Goal: Communication & Community: Answer question/provide support

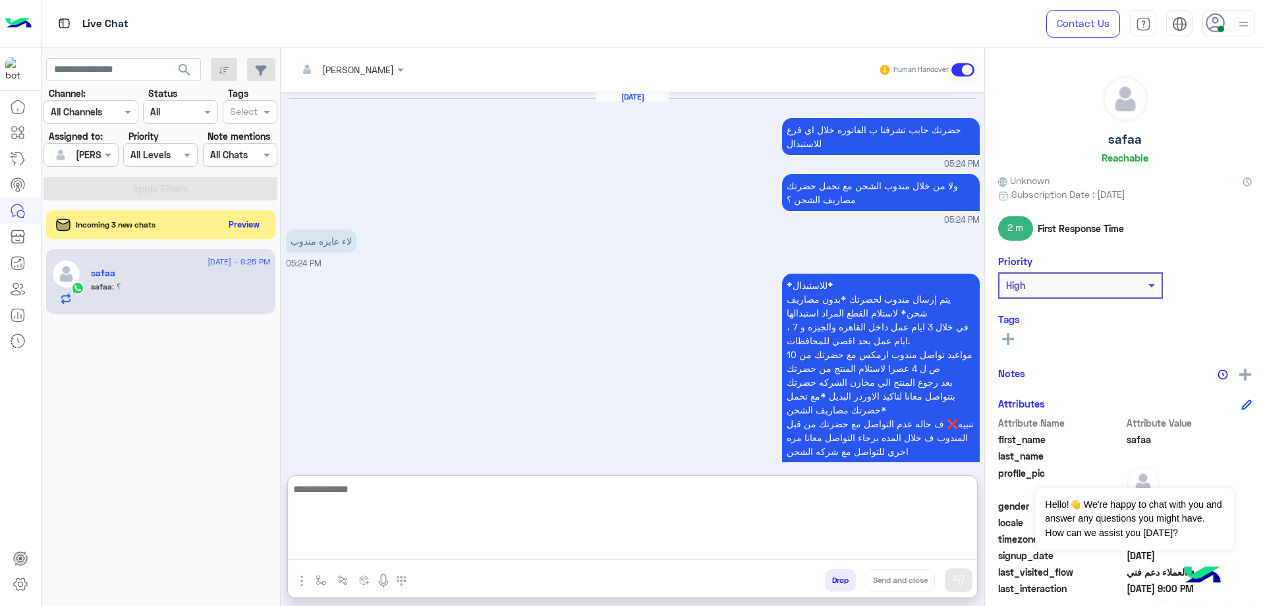
scroll to position [2925, 0]
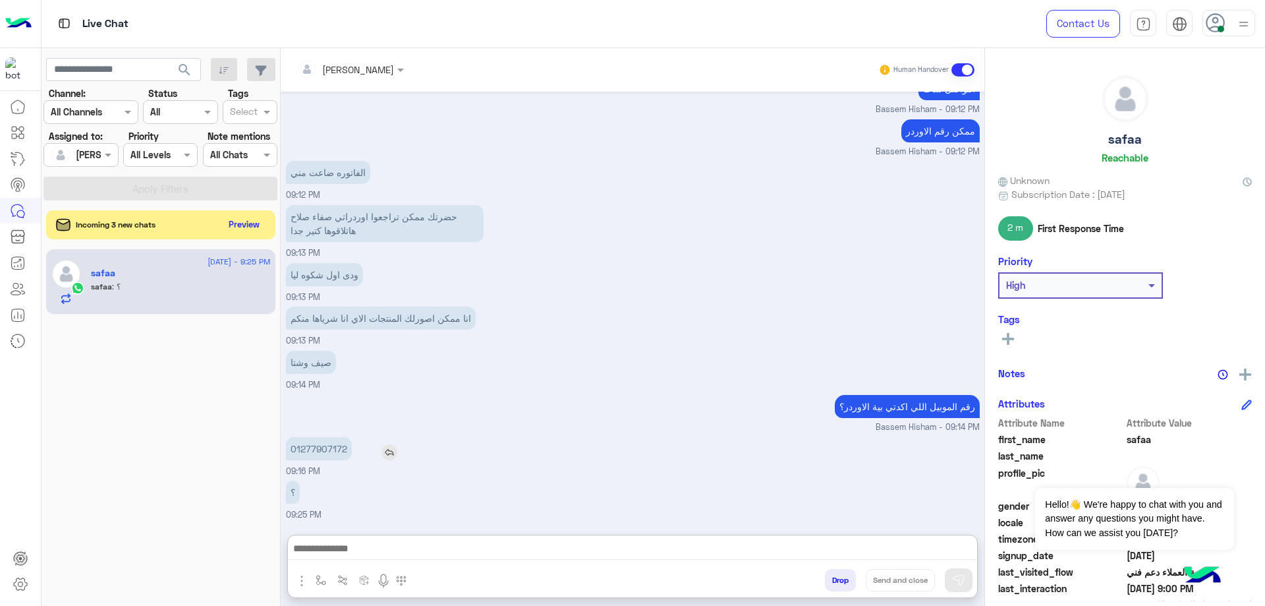
click at [337, 437] on p "01277907172" at bounding box center [319, 448] width 66 height 23
click at [336, 390] on div "[DATE] حضرتك حابب تشرفنا ب الفاتوره خلال اي فرع للاستبدال 05:24 PM ولا من خلال …" at bounding box center [633, 307] width 704 height 430
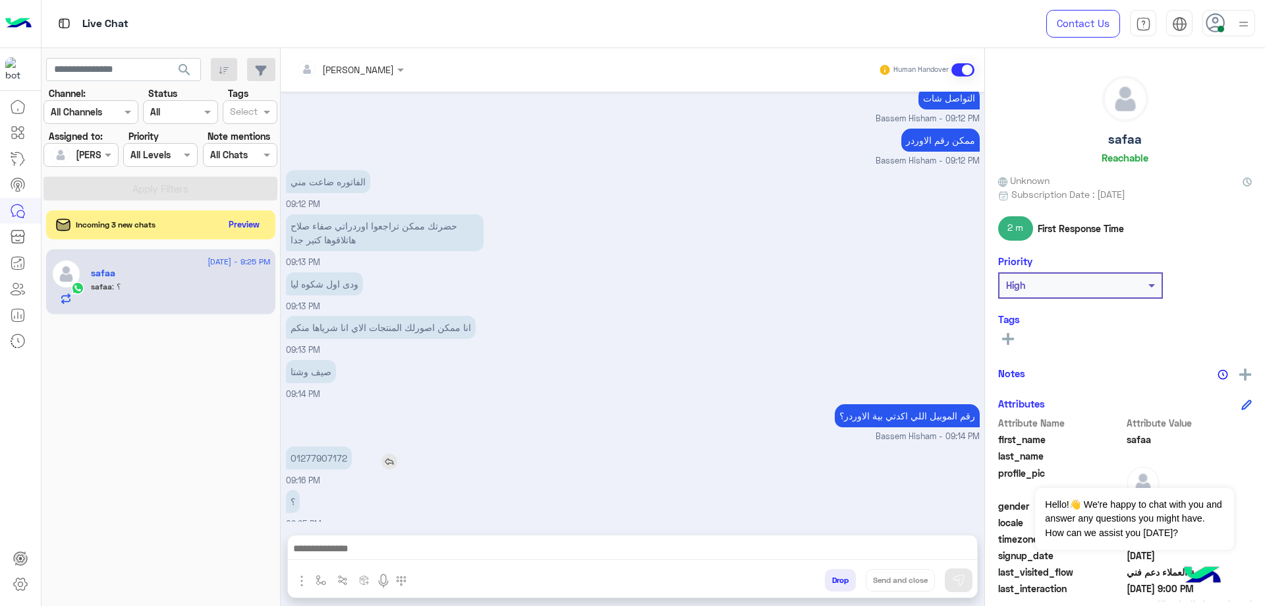
click at [310, 451] on p "01277907172" at bounding box center [319, 457] width 66 height 23
copy p "01277907172"
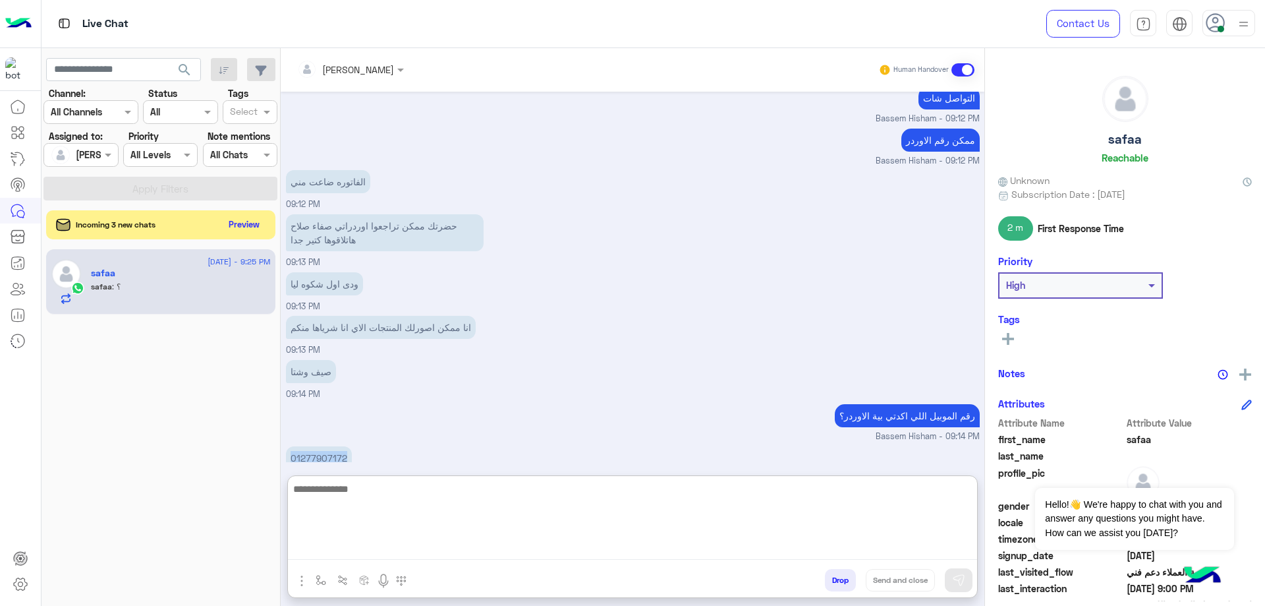
click at [430, 548] on textarea at bounding box center [632, 519] width 689 height 79
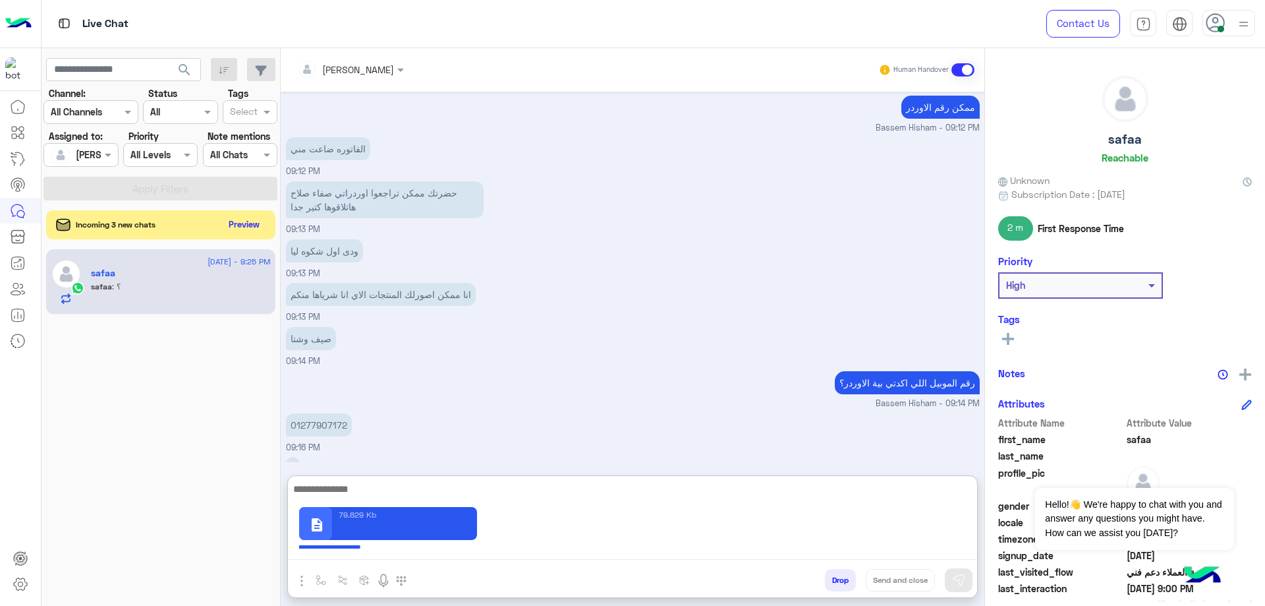
scroll to position [2925, 0]
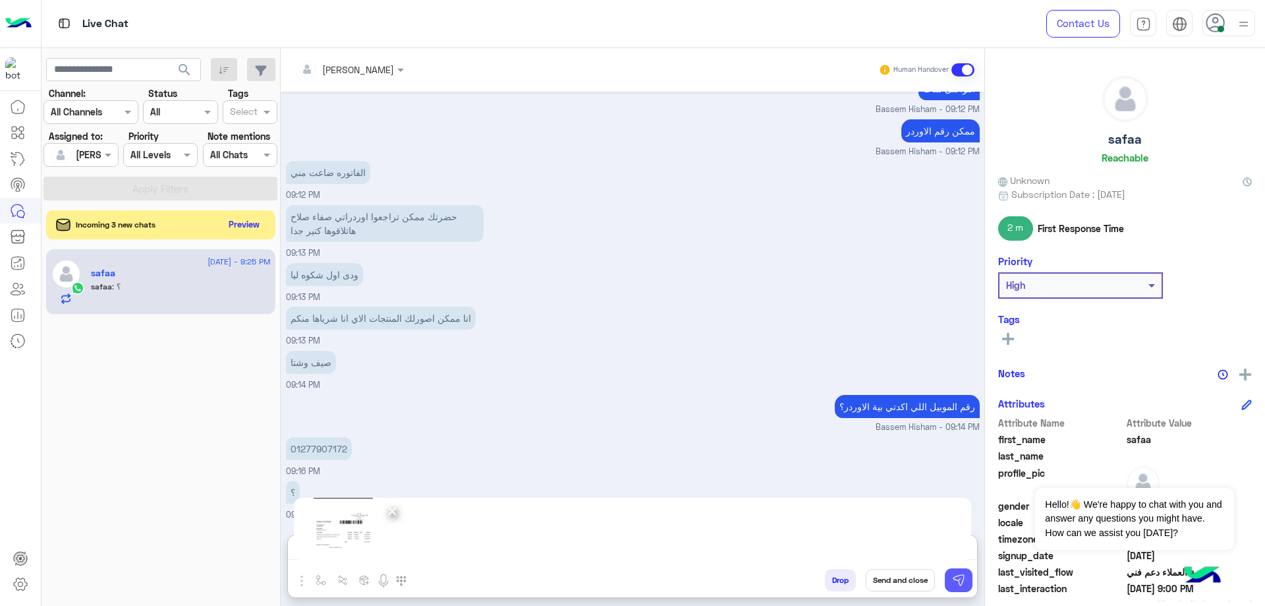
click at [958, 582] on img at bounding box center [958, 579] width 13 height 13
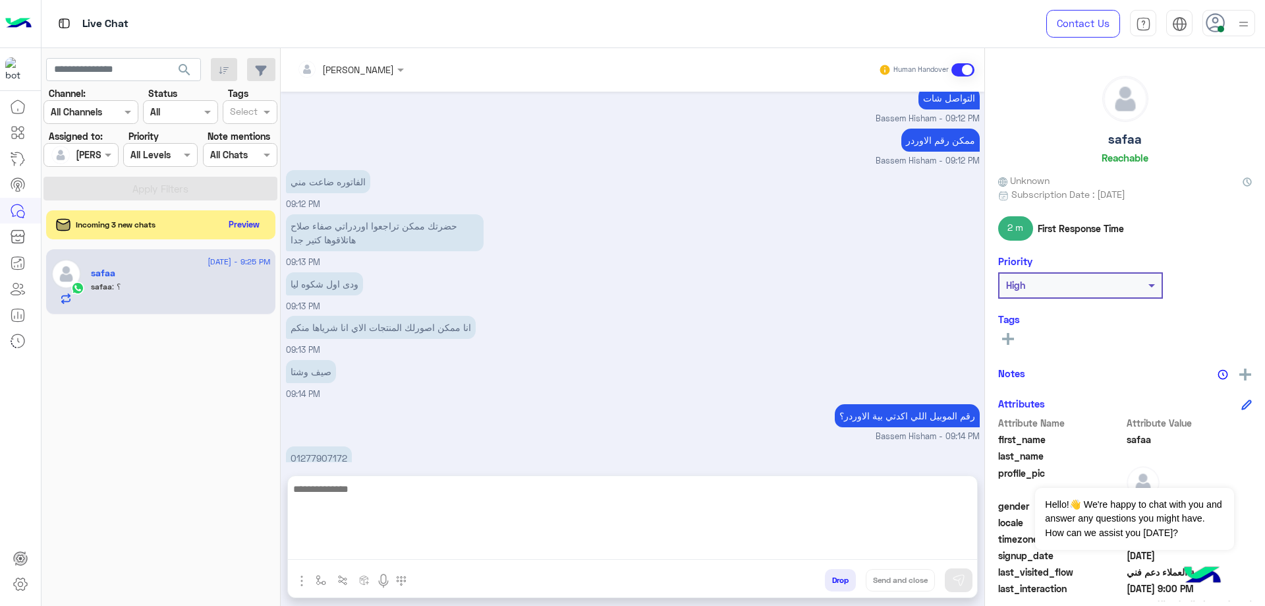
click at [479, 554] on textarea at bounding box center [632, 519] width 689 height 79
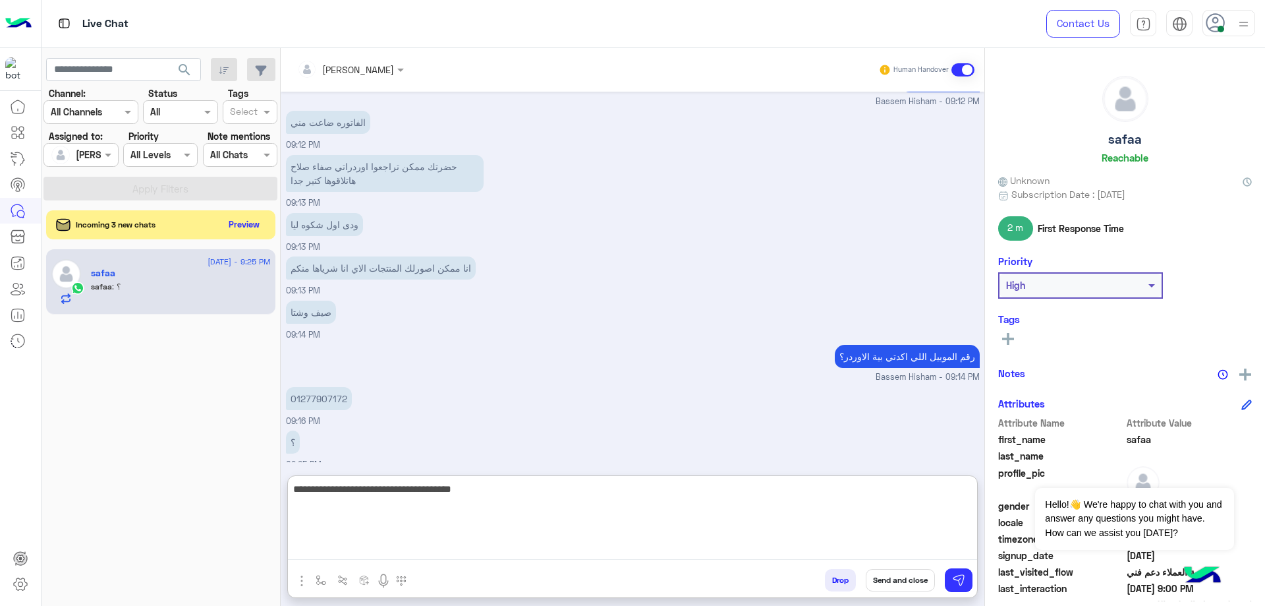
scroll to position [3104, 0]
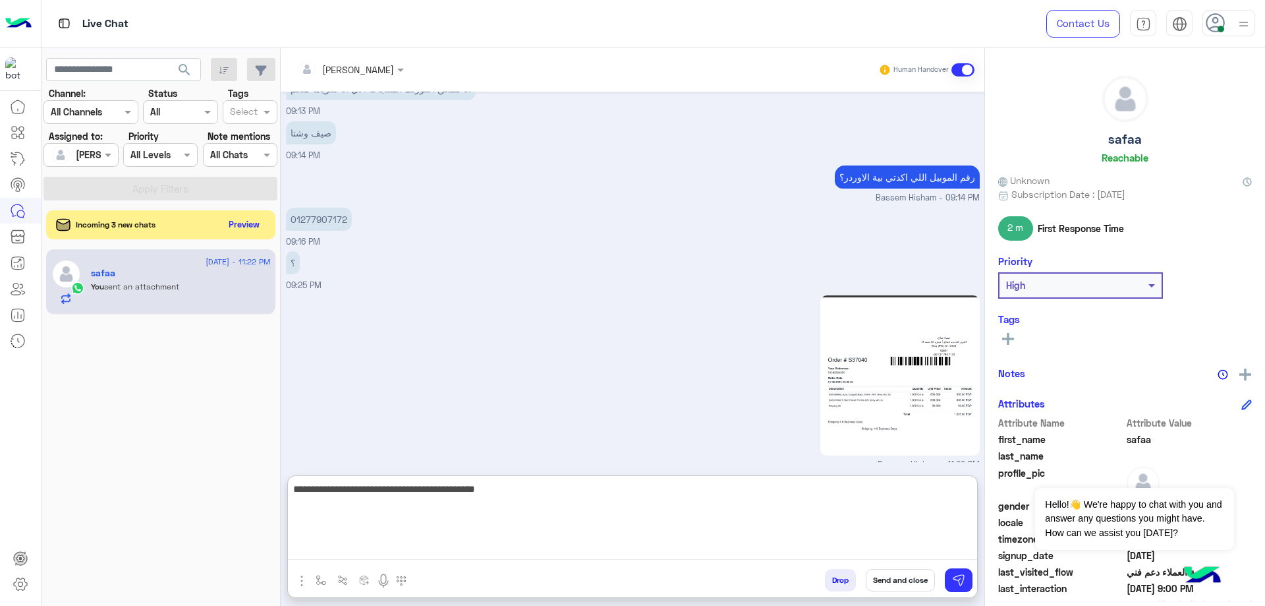
type textarea "**********"
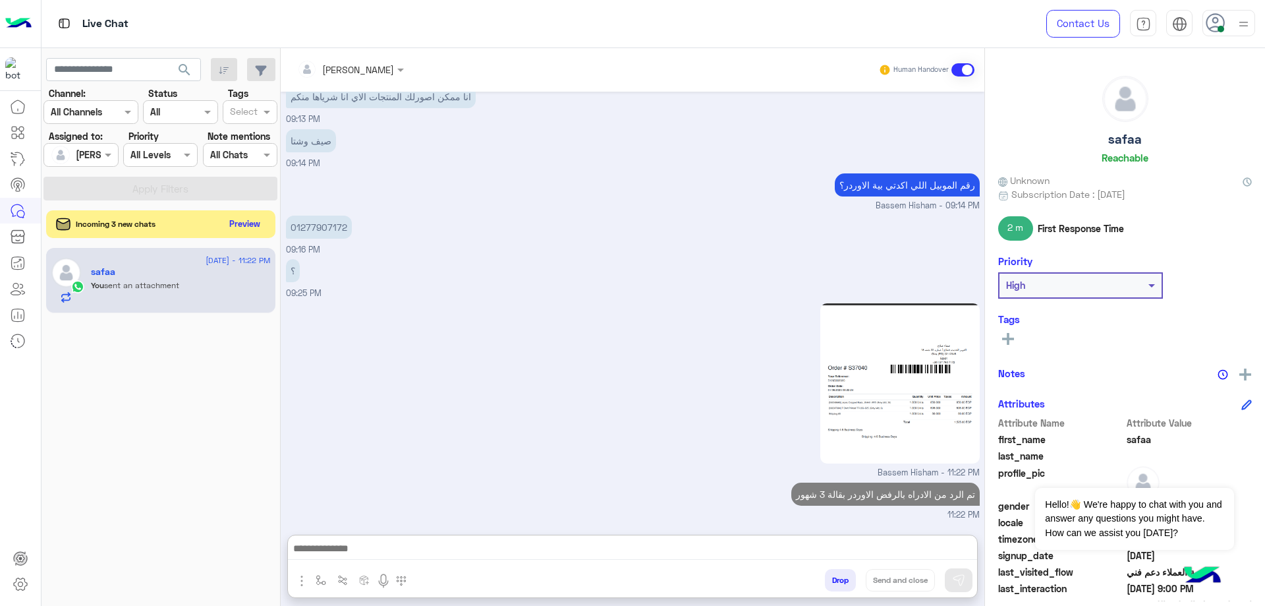
click at [240, 226] on button "Preview" at bounding box center [245, 224] width 41 height 18
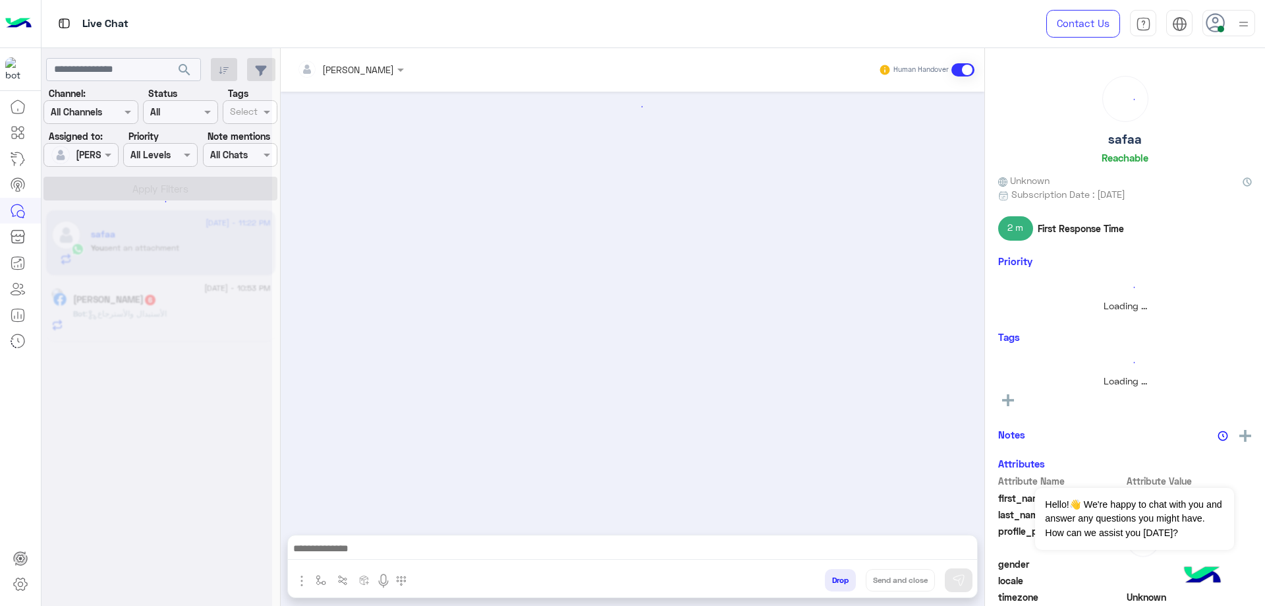
scroll to position [641, 0]
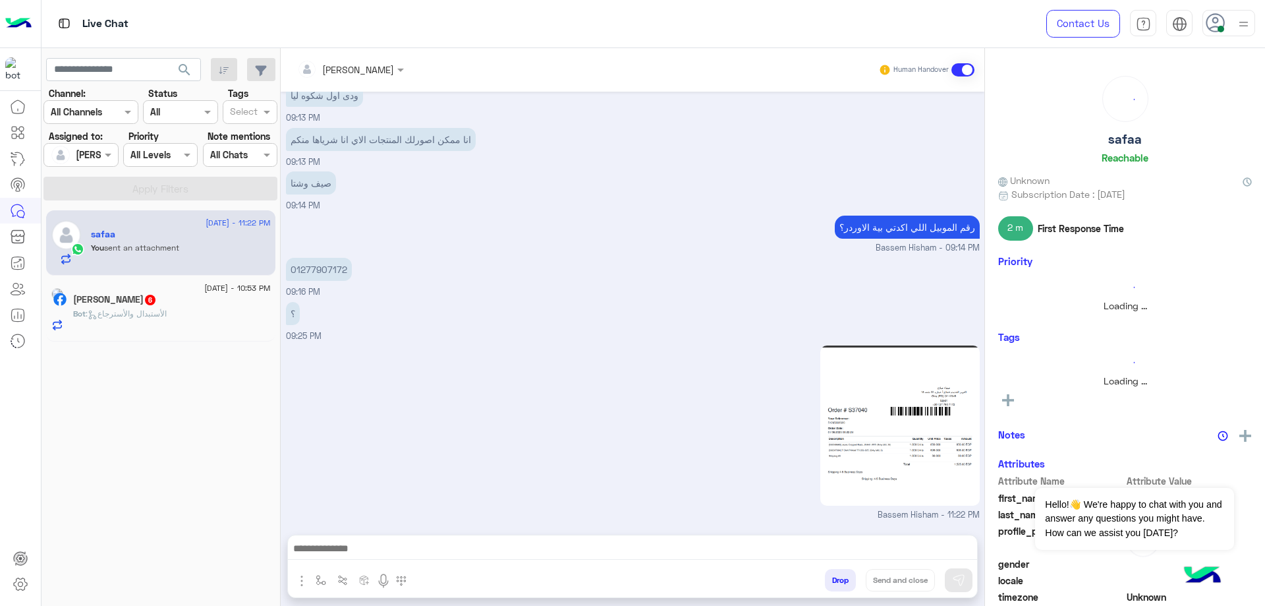
click at [185, 323] on div "Bot : الأستبدال والأسترجاع" at bounding box center [172, 319] width 198 height 23
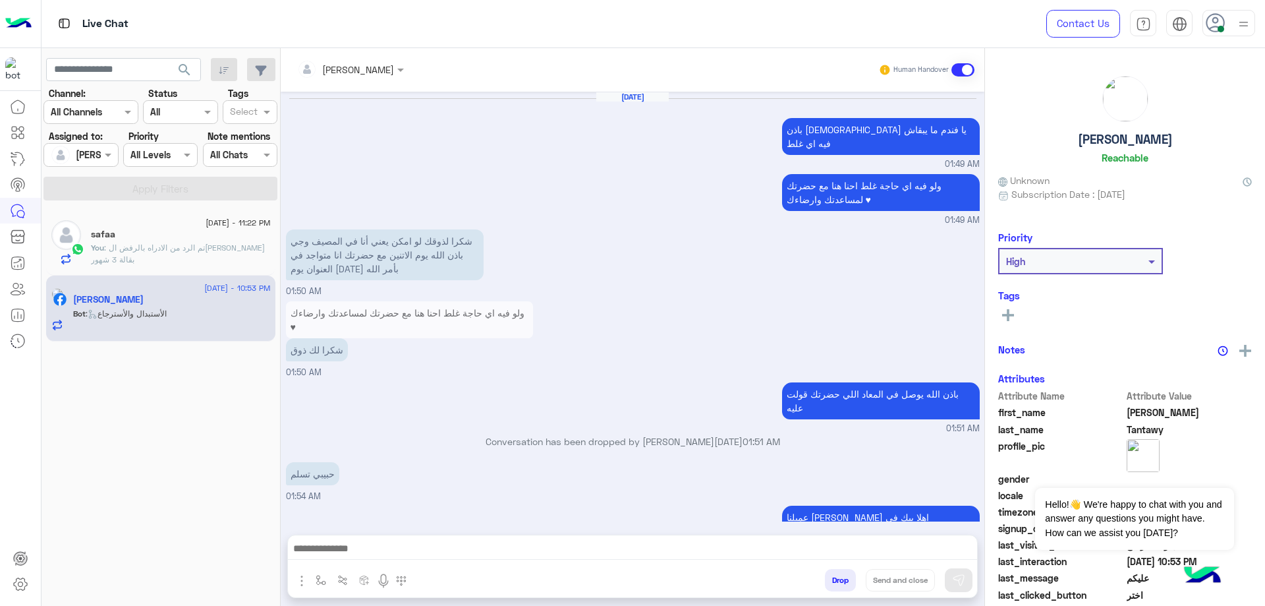
scroll to position [1113, 0]
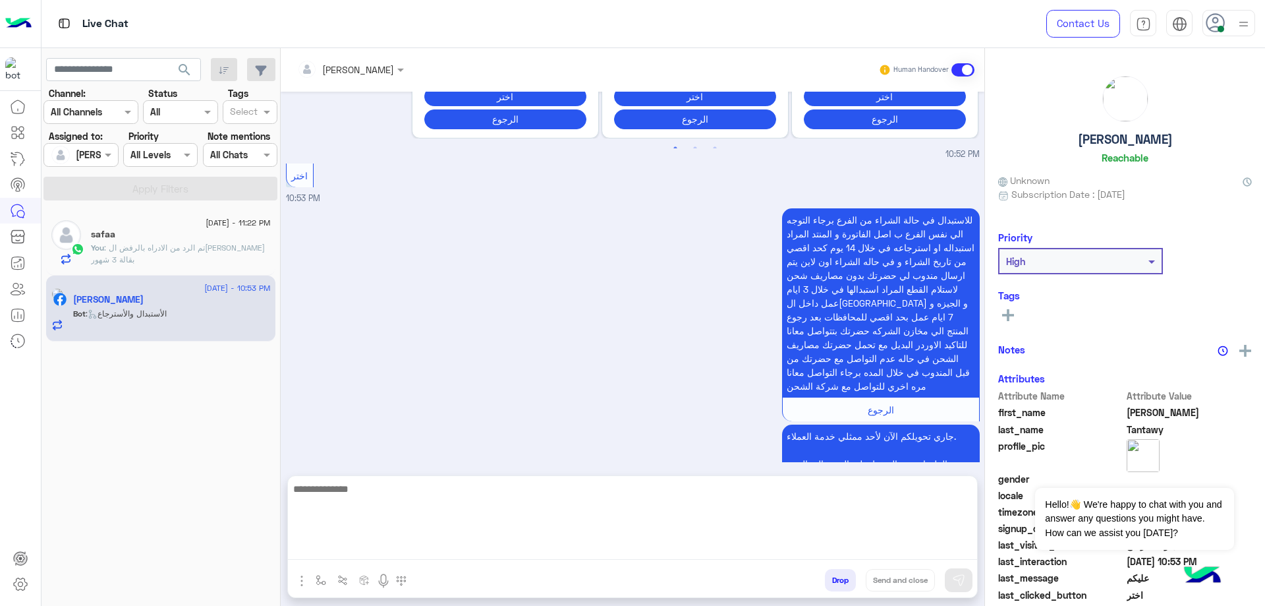
click at [411, 550] on textarea at bounding box center [632, 519] width 689 height 79
type textarea "**********"
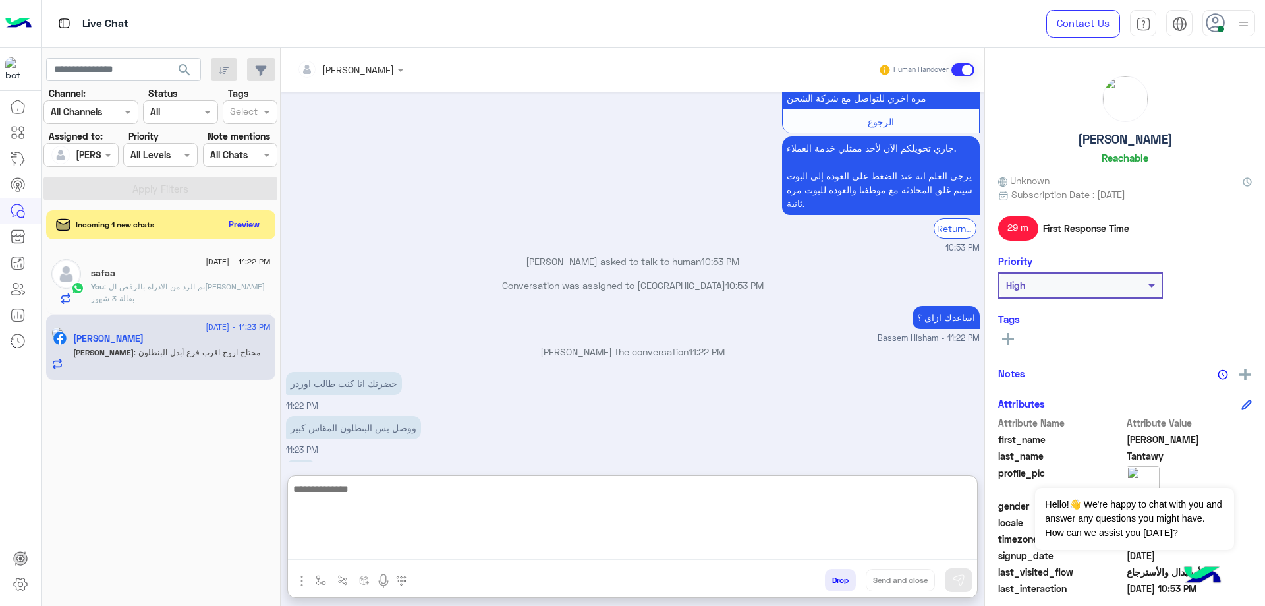
scroll to position [1414, 0]
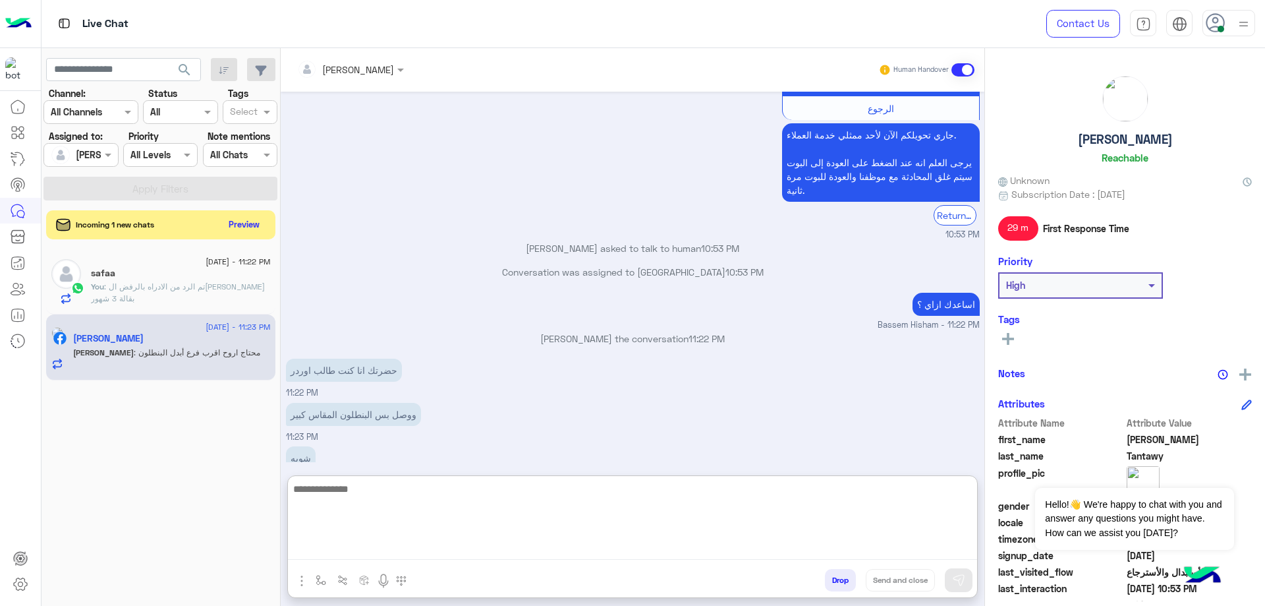
click at [442, 483] on textarea at bounding box center [632, 519] width 689 height 79
type textarea "*"
type textarea "**********"
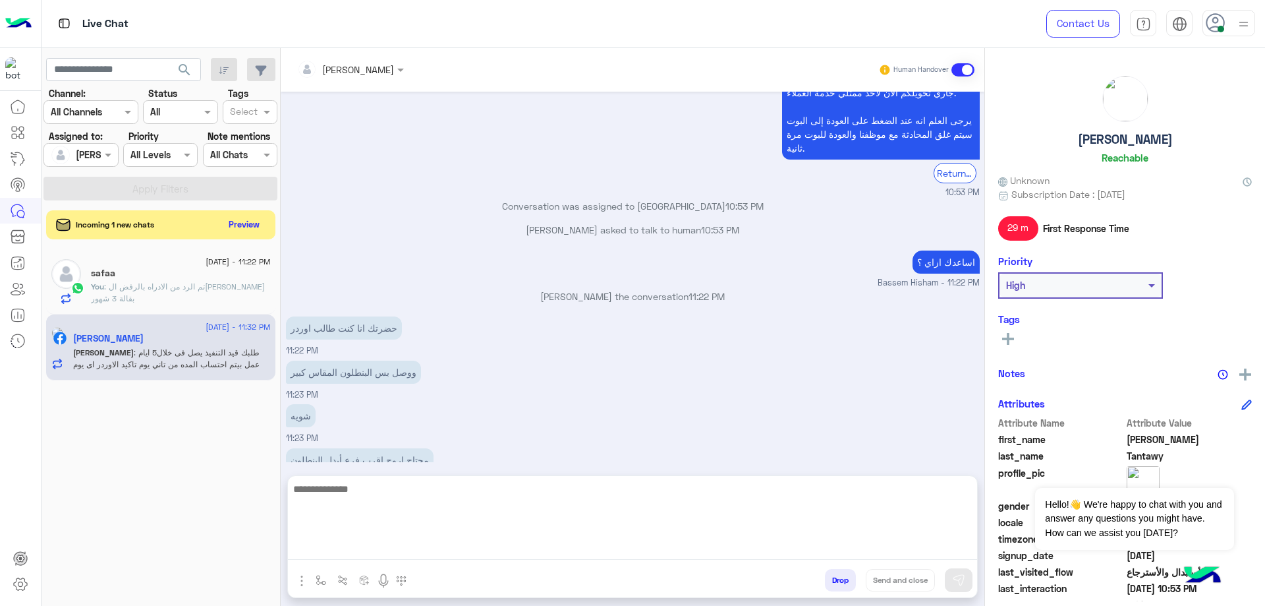
scroll to position [1708, 0]
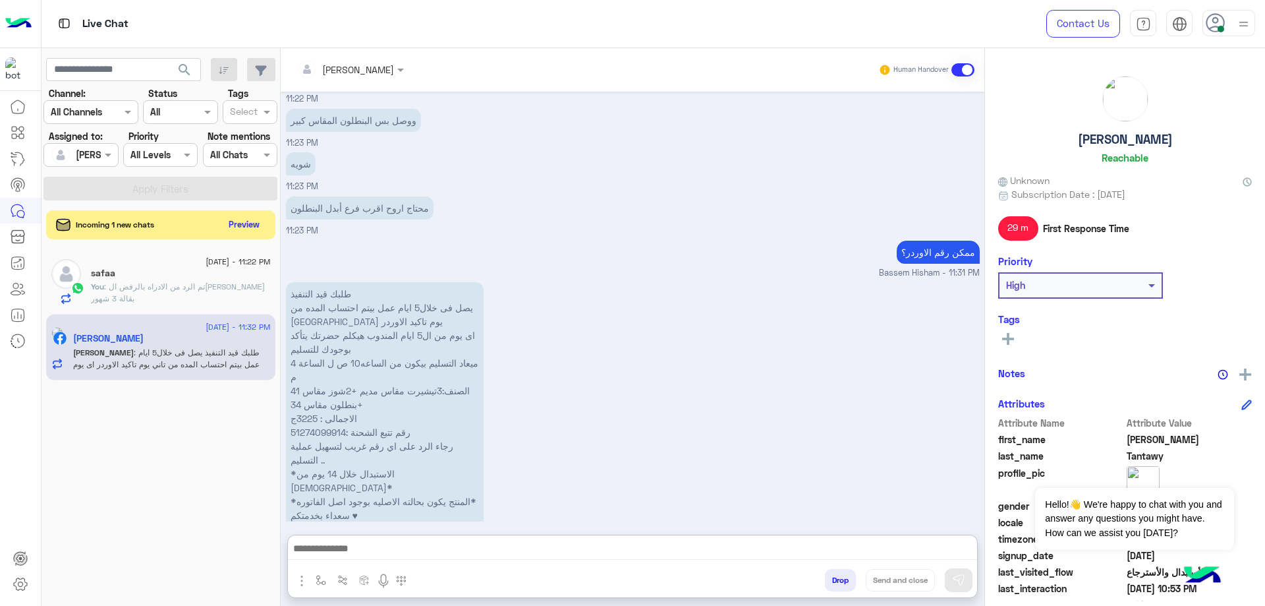
click at [311, 364] on p "طلبك قيد التنفيذ يصل فى خلال5 ايام عمل بيتم احتساب المده من تاني يوم تاكيد الاو…" at bounding box center [385, 404] width 198 height 245
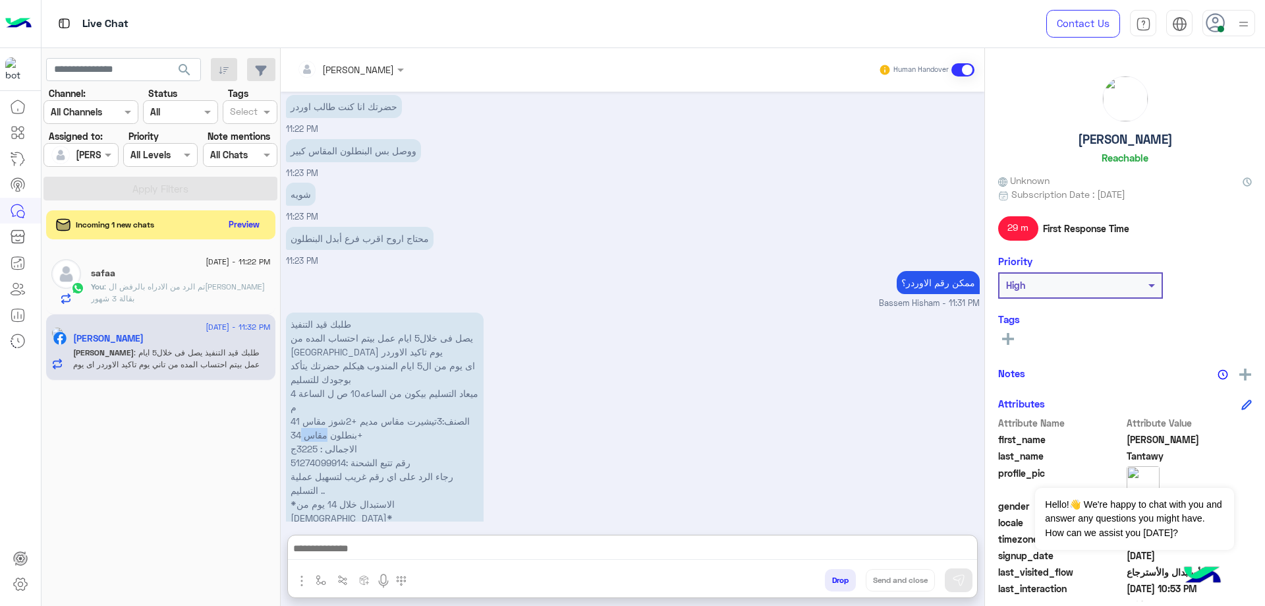
click at [311, 364] on p "طلبك قيد التنفيذ يصل فى خلال5 ايام عمل بيتم احتساب المده من تاني يوم تاكيد الاو…" at bounding box center [385, 434] width 198 height 245
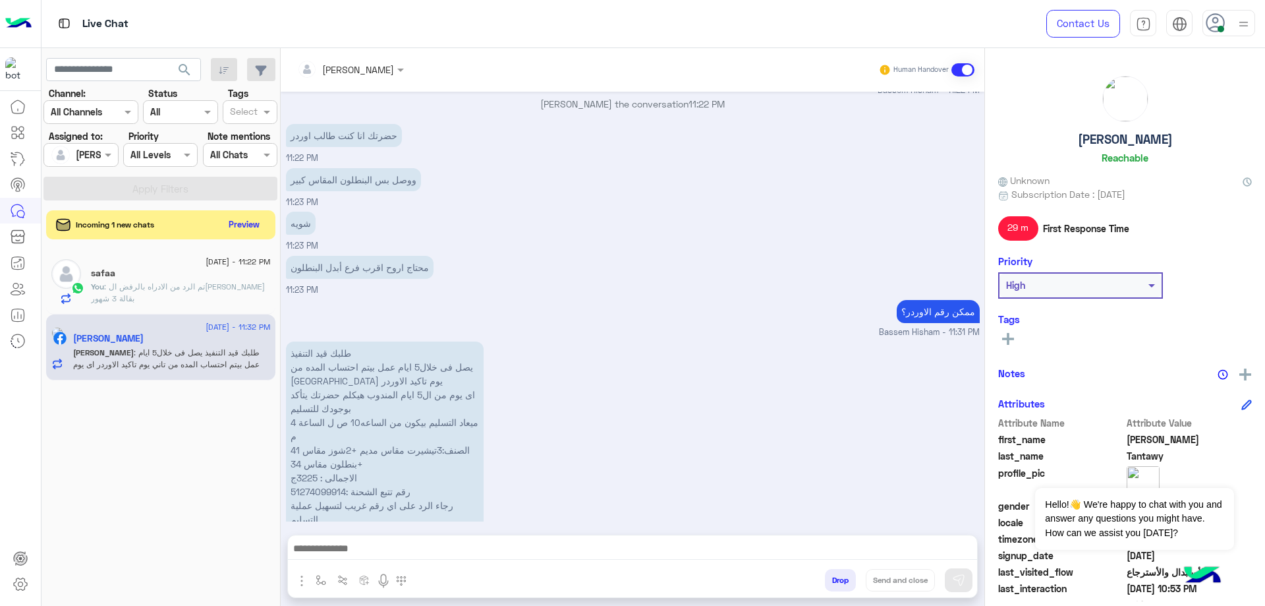
click at [314, 416] on p "طلبك قيد التنفيذ يصل فى خلال5 ايام عمل بيتم احتساب المده من تاني يوم تاكيد الاو…" at bounding box center [385, 463] width 198 height 245
copy p "51274099914"
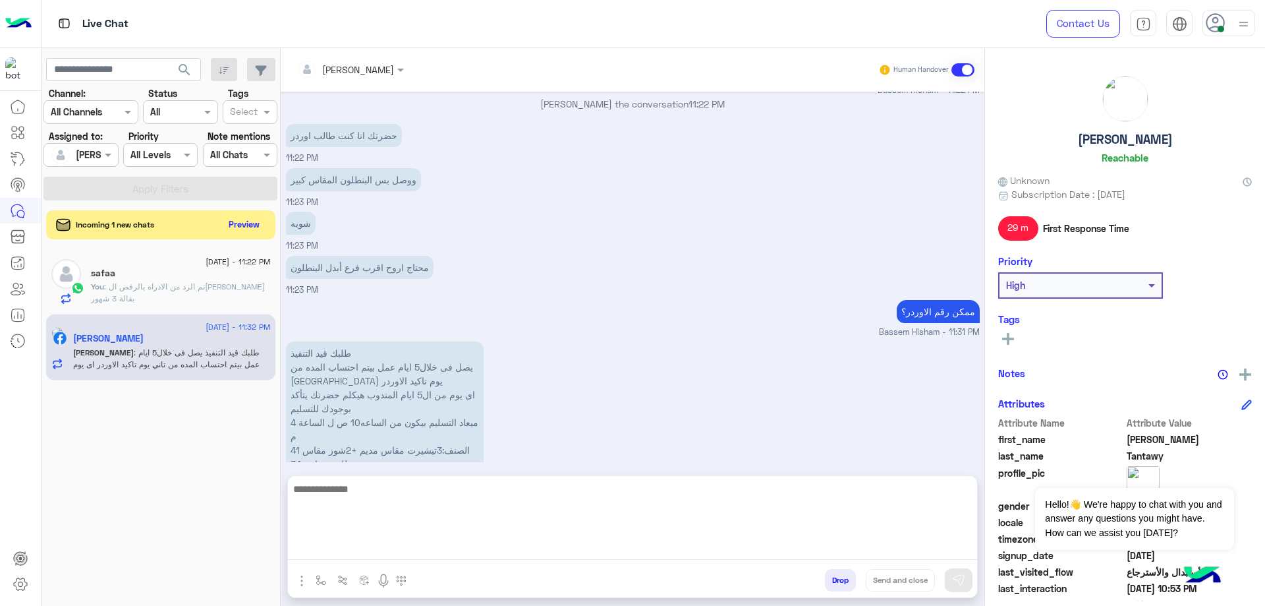
click at [417, 546] on textarea at bounding box center [632, 519] width 689 height 79
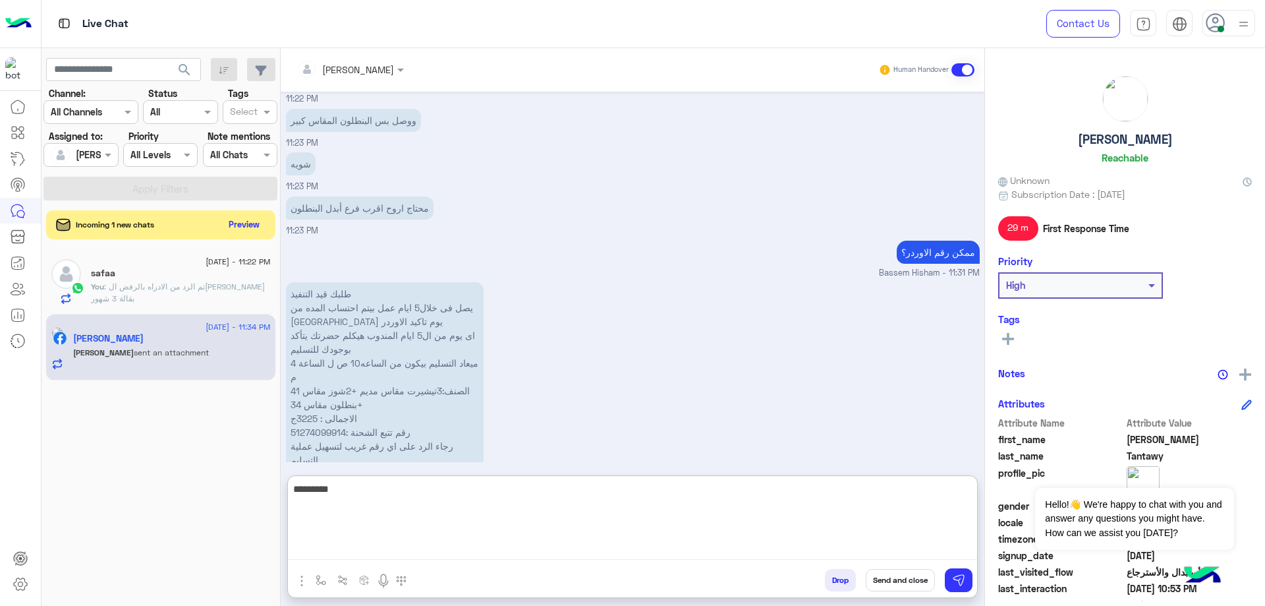
scroll to position [1895, 0]
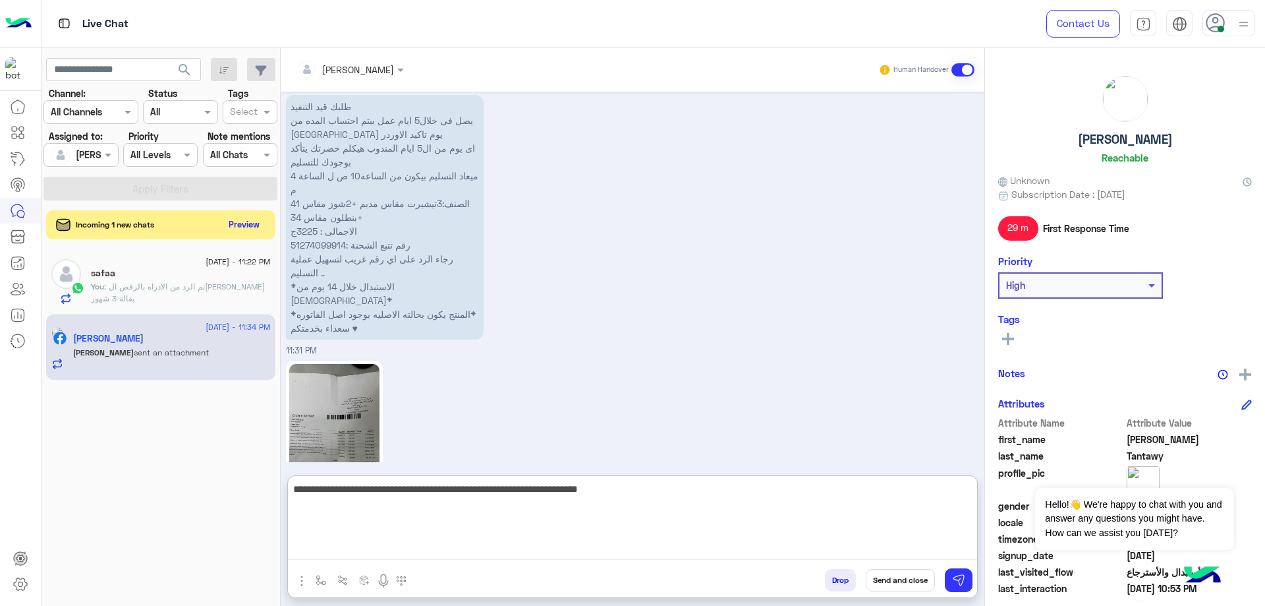
type textarea "**********"
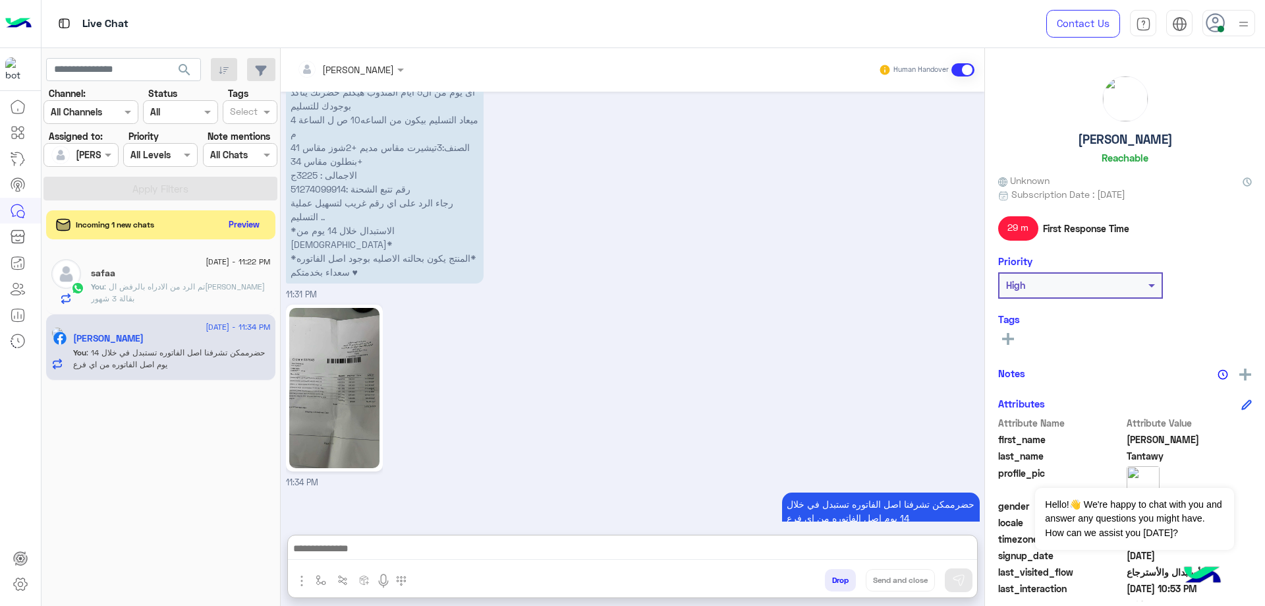
click at [1118, 145] on h5 "[PERSON_NAME]" at bounding box center [1125, 139] width 95 height 15
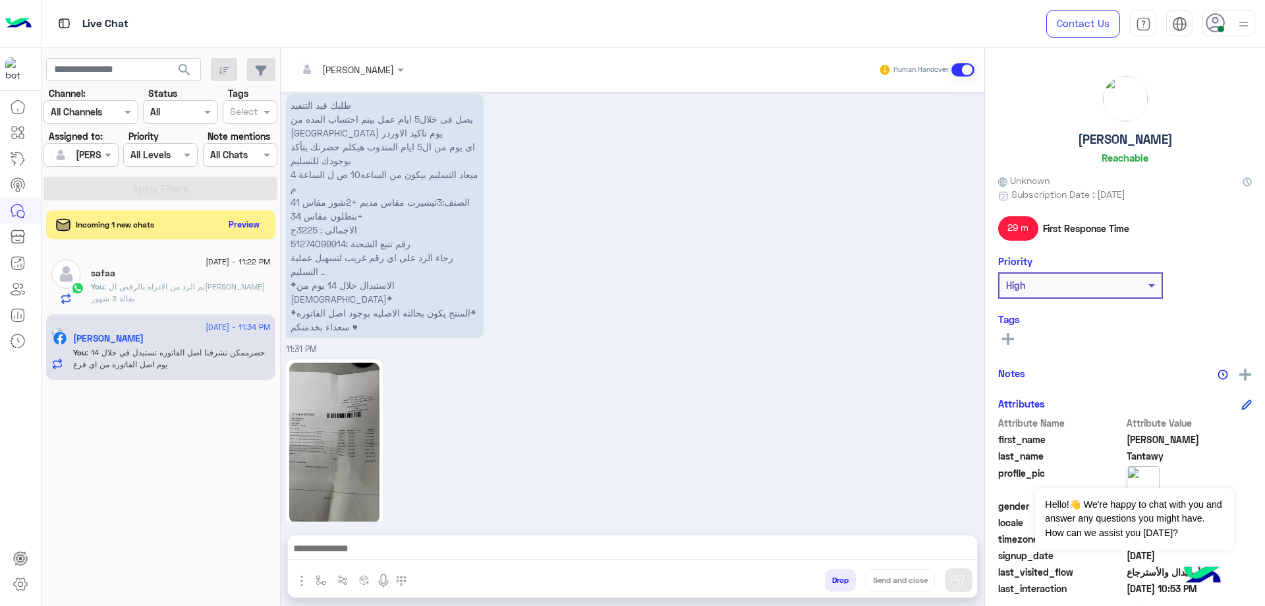
click at [1118, 145] on h5 "[PERSON_NAME]" at bounding box center [1125, 139] width 95 height 15
copy h5 "[PERSON_NAME]"
click at [237, 229] on button "Preview" at bounding box center [245, 224] width 41 height 18
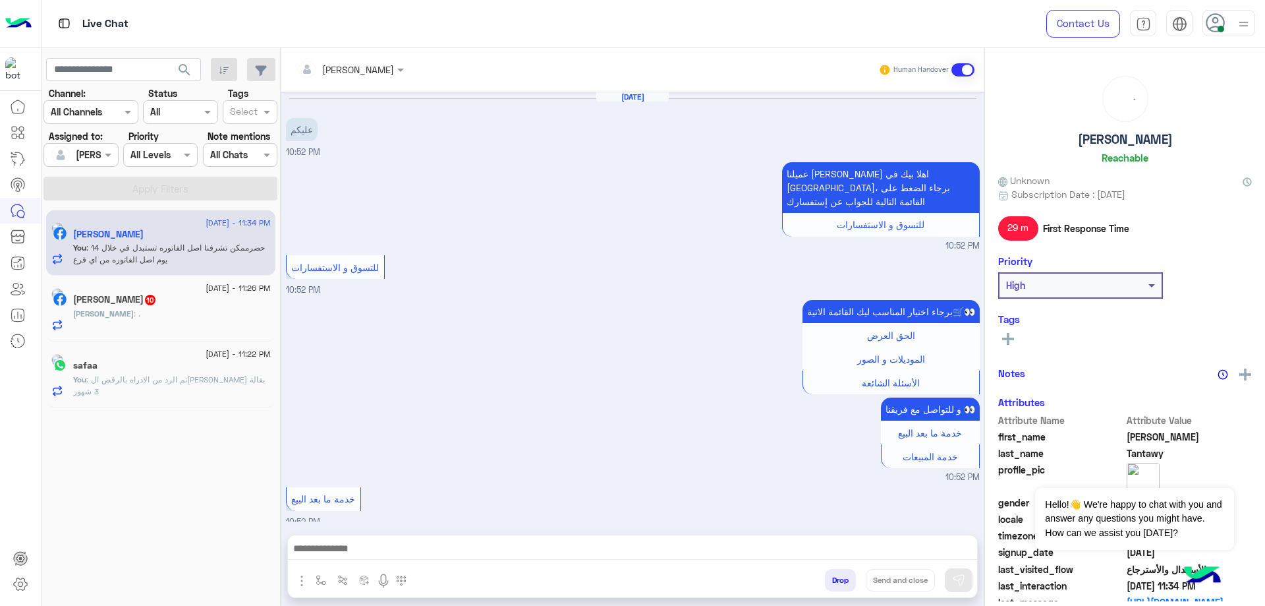
scroll to position [1306, 0]
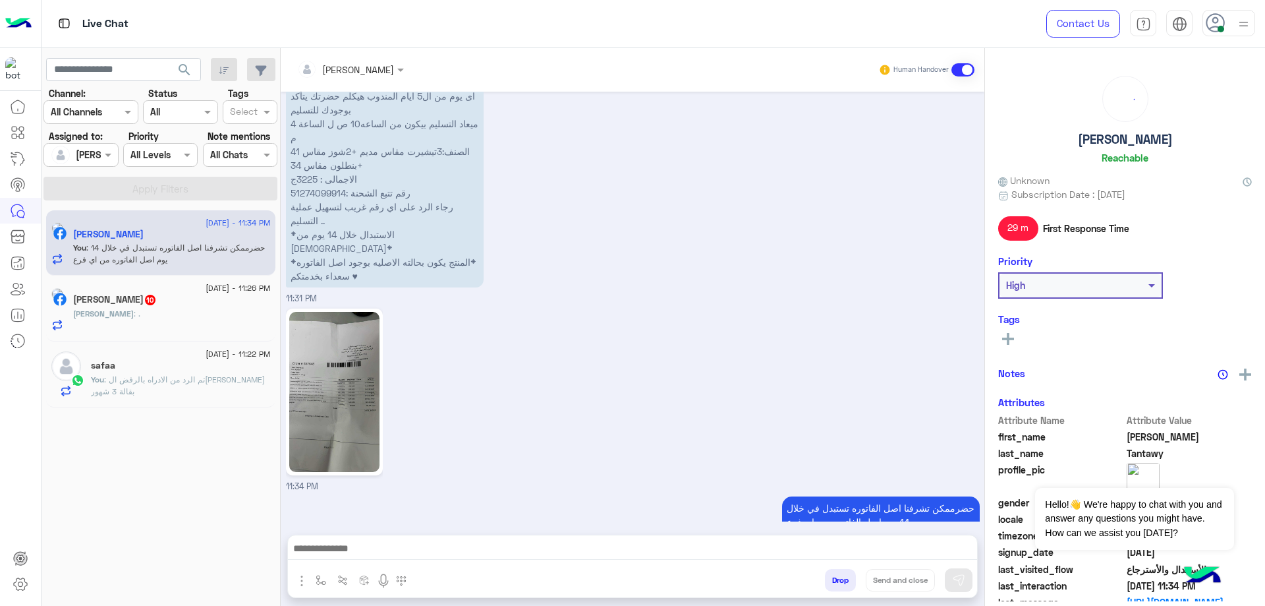
click at [171, 374] on p "You : تم الرد من الادراه بالرفض ال[PERSON_NAME] بقالة 3 شهور" at bounding box center [181, 386] width 180 height 24
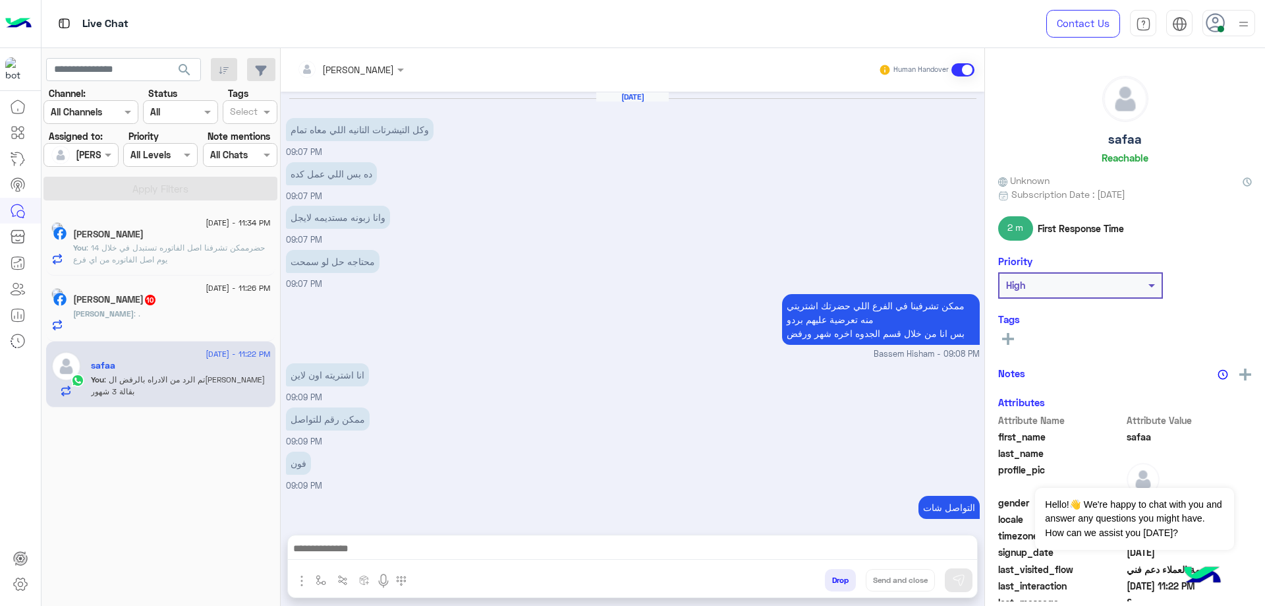
scroll to position [639, 0]
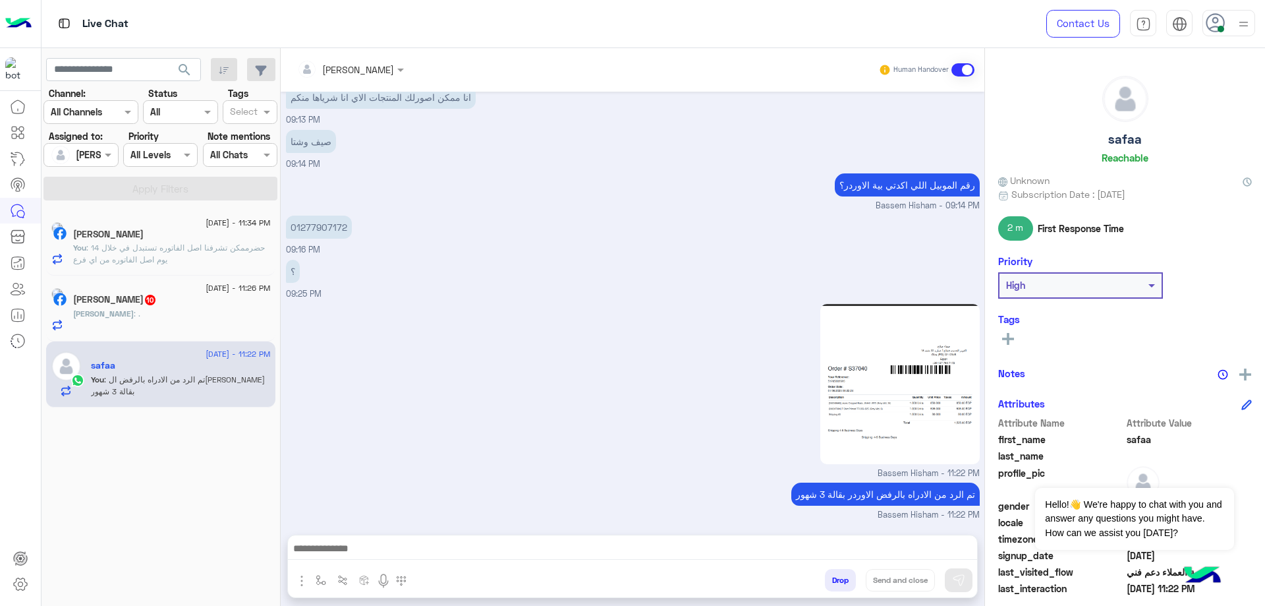
click at [1132, 139] on h5 "safaa" at bounding box center [1126, 139] width 34 height 15
copy h5 "safaa"
click at [834, 576] on button "Drop" at bounding box center [840, 580] width 31 height 22
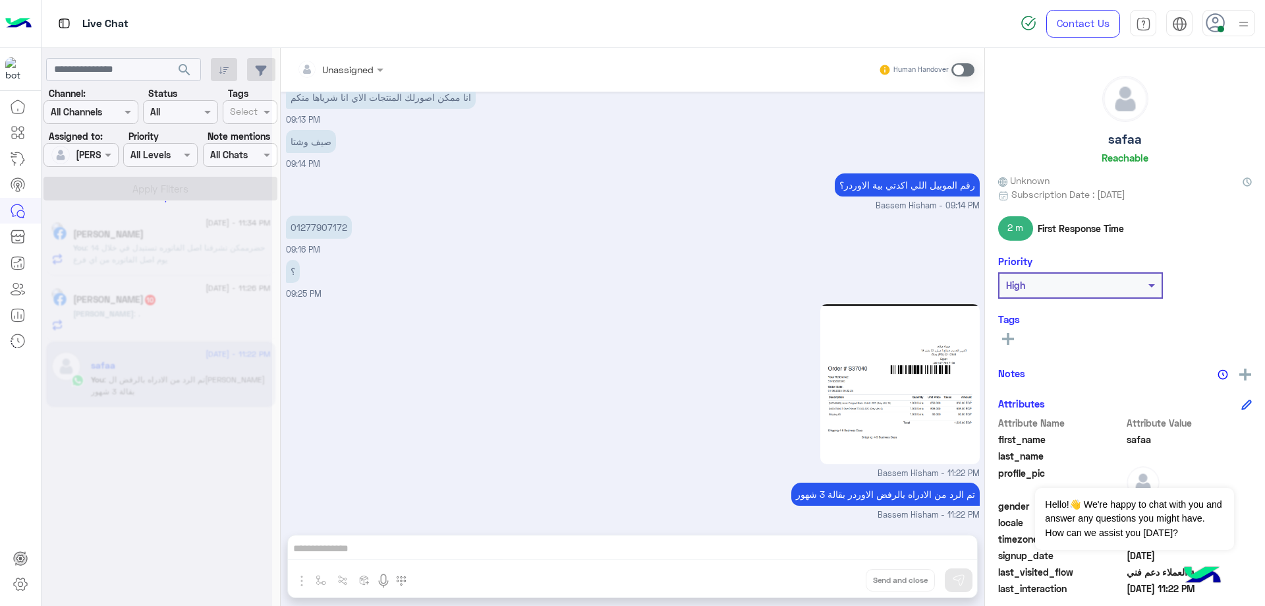
scroll to position [664, 0]
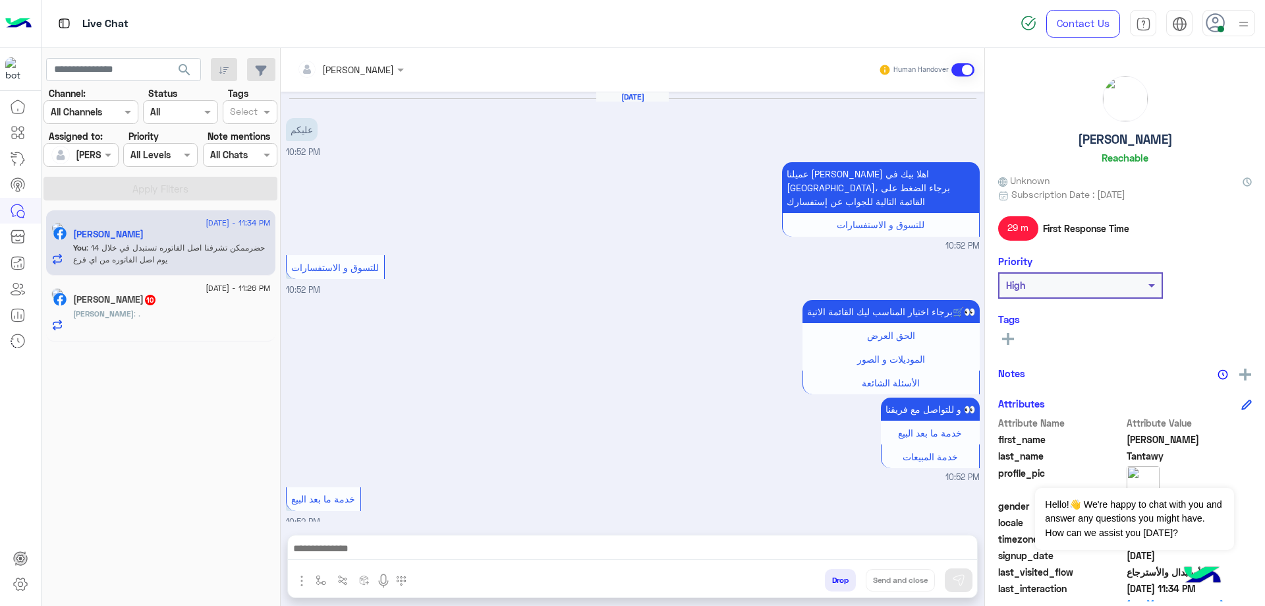
scroll to position [1306, 0]
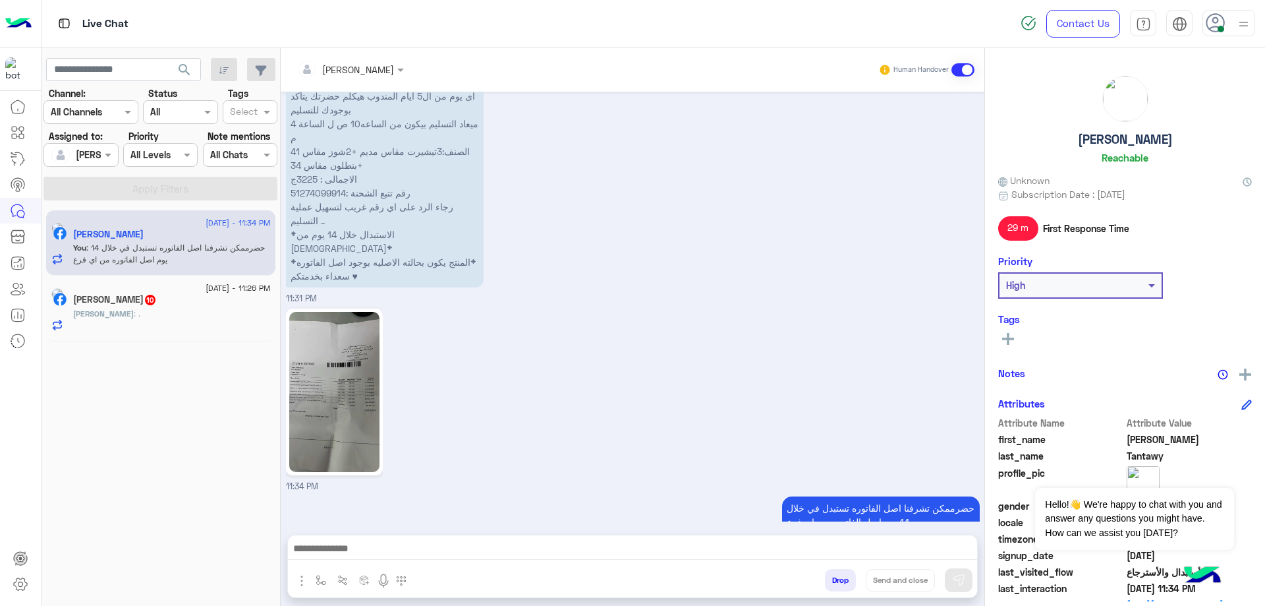
click at [204, 313] on div "[PERSON_NAME] : ." at bounding box center [172, 319] width 198 height 23
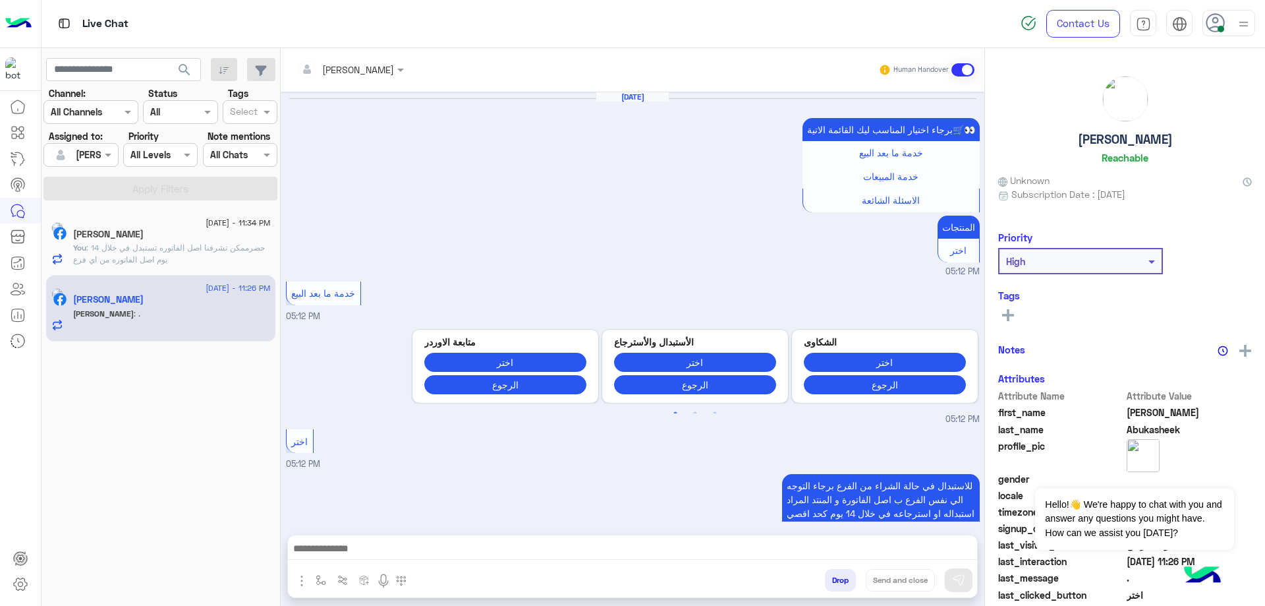
scroll to position [1431, 0]
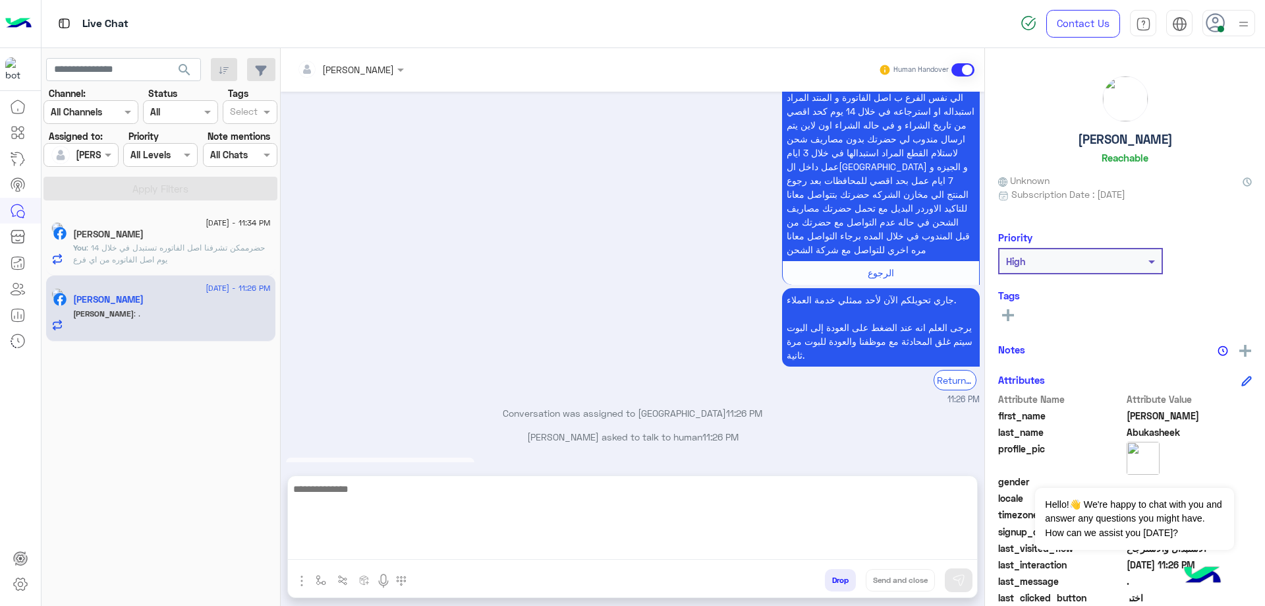
click at [463, 541] on textarea at bounding box center [632, 519] width 689 height 79
type textarea "**********"
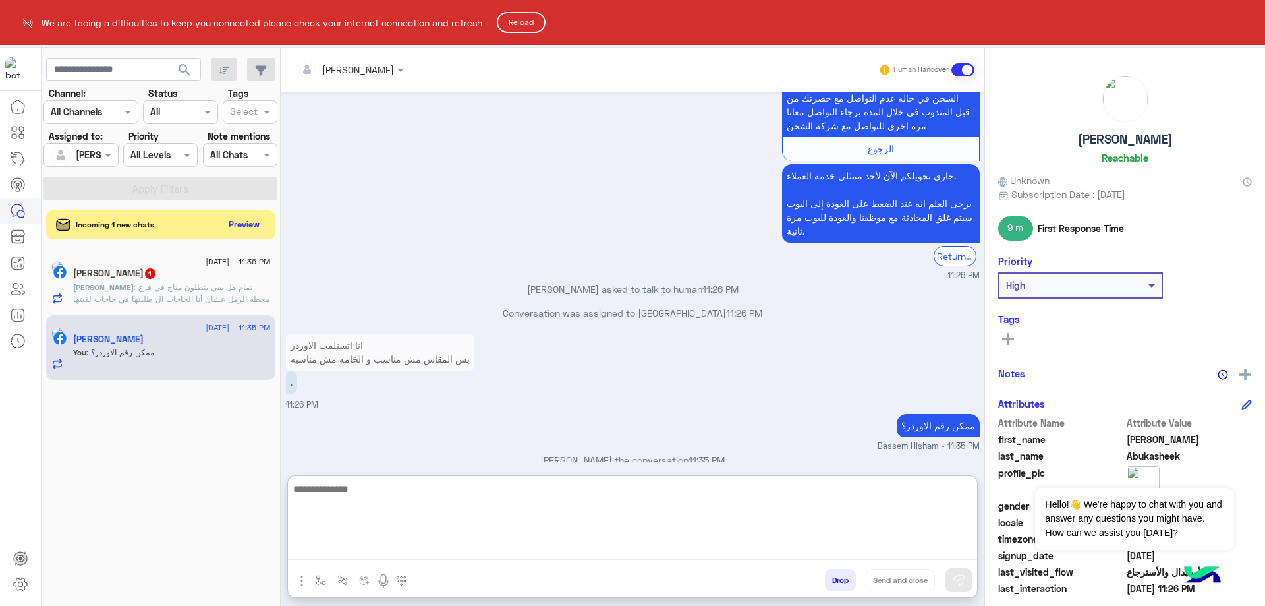
scroll to position [1555, 0]
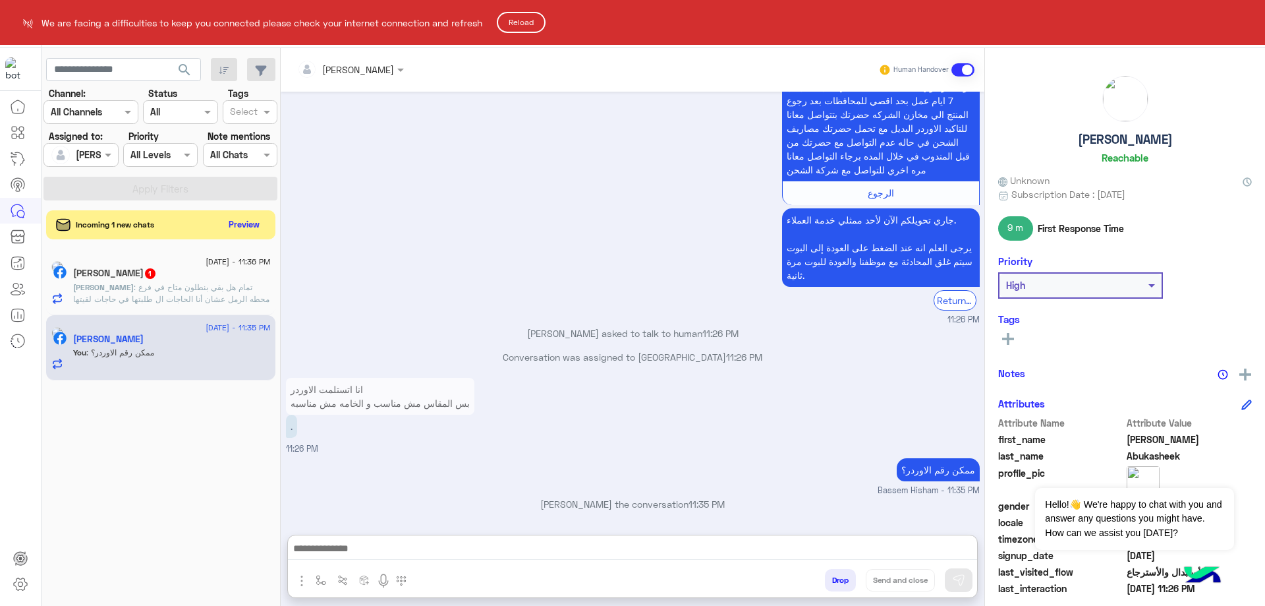
click at [550, 21] on html "We are facing a difficulties to keep you connected please check your internet c…" at bounding box center [632, 303] width 1265 height 606
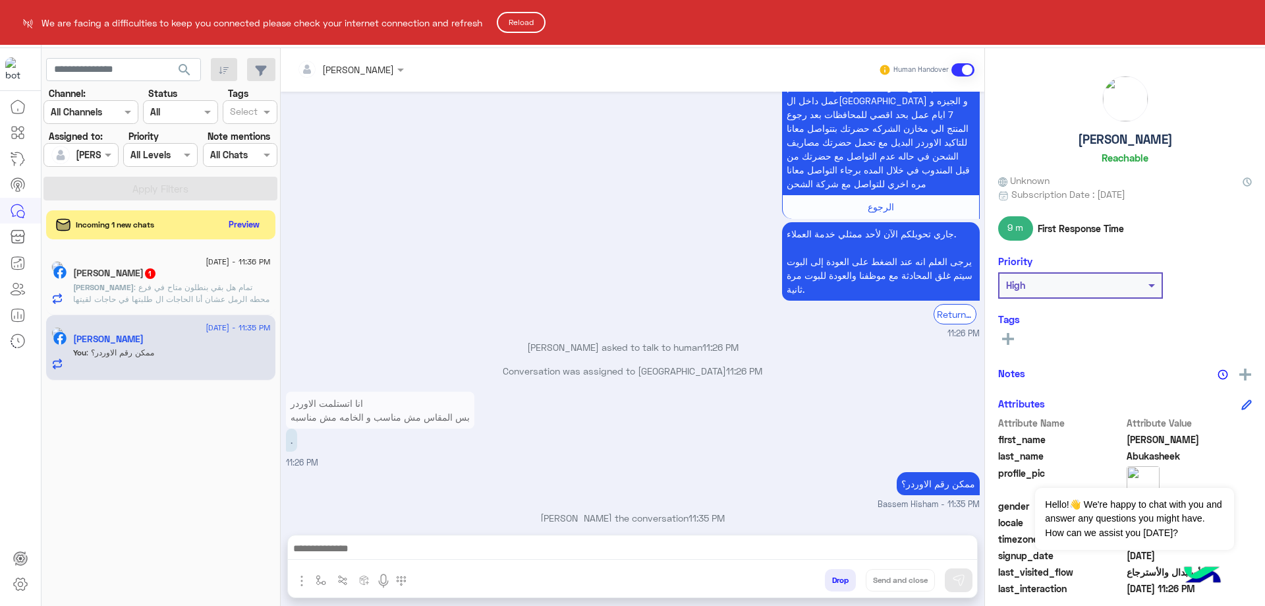
click at [536, 22] on button "Reload" at bounding box center [521, 22] width 49 height 21
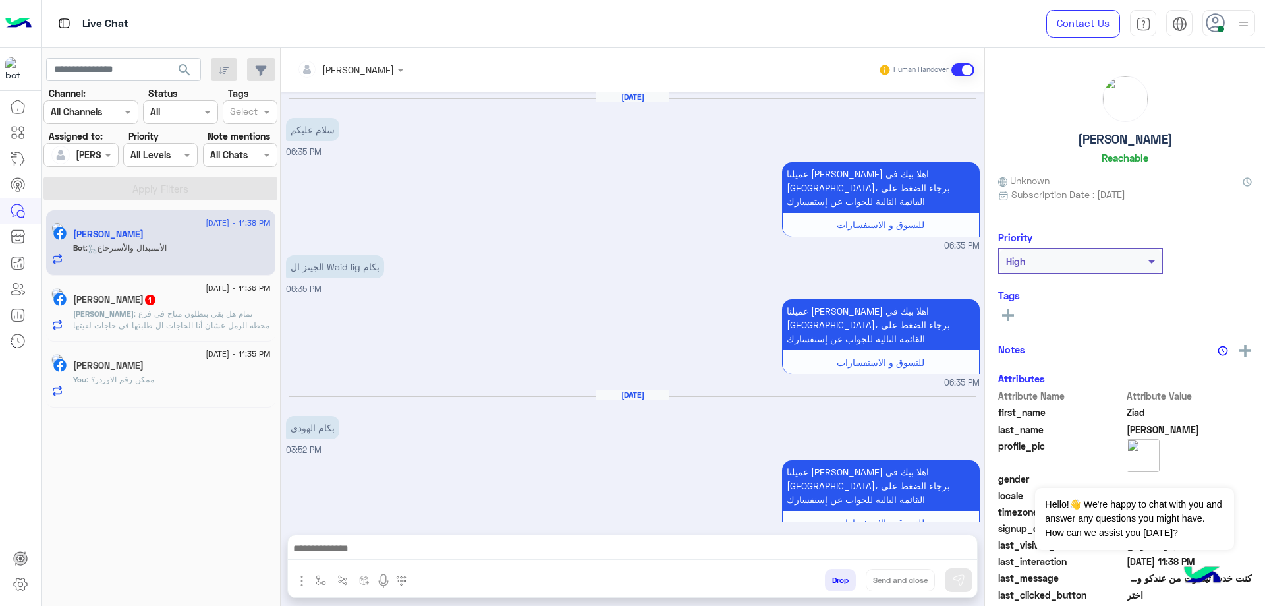
scroll to position [1246, 0]
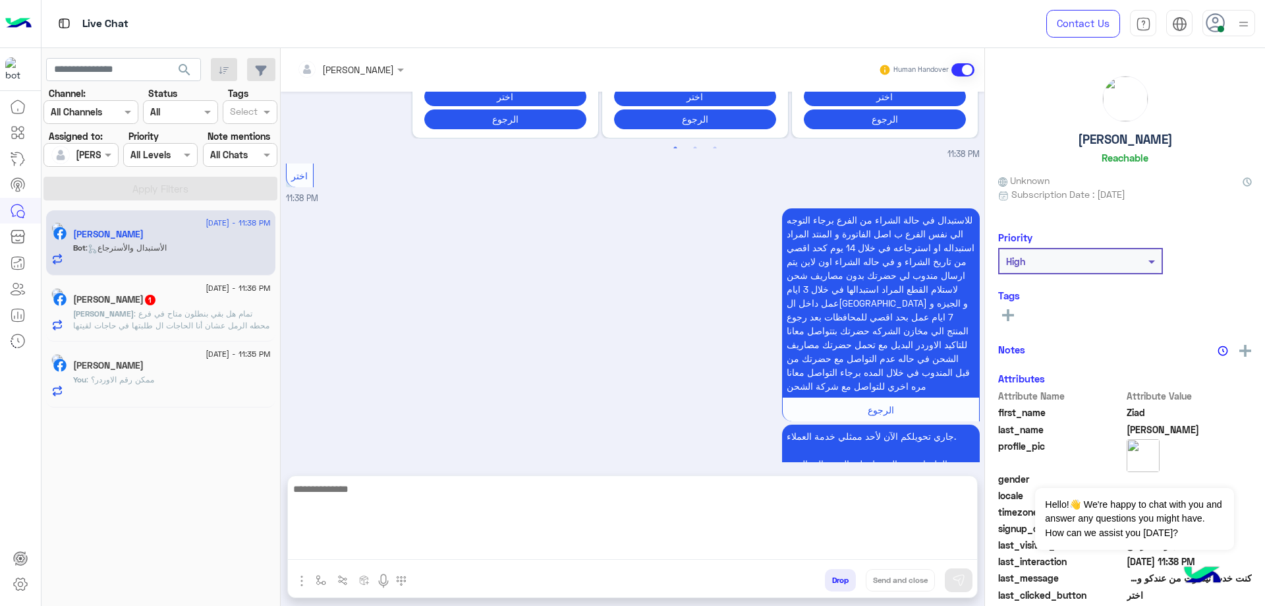
click at [392, 544] on textarea at bounding box center [632, 519] width 689 height 79
type textarea "**********"
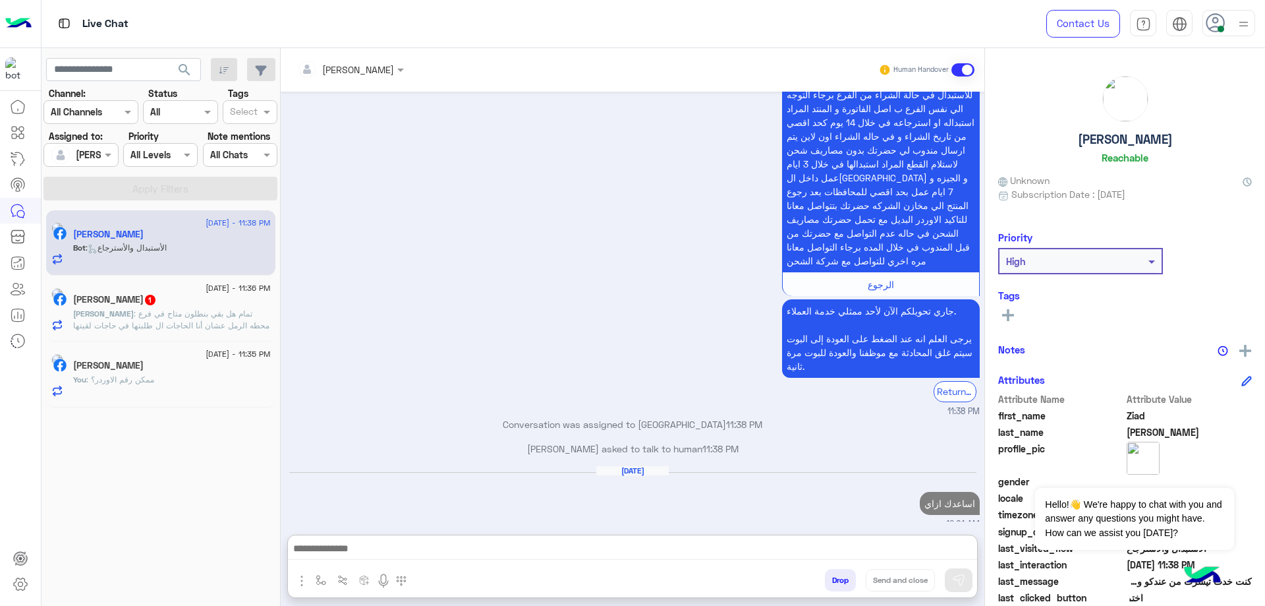
click at [205, 330] on span ": تمام هل بقي بنطلون متاح في فرع محطه الرمل عشان أنا الحاجات ال طلبتها في حاجات…" at bounding box center [171, 325] width 196 height 34
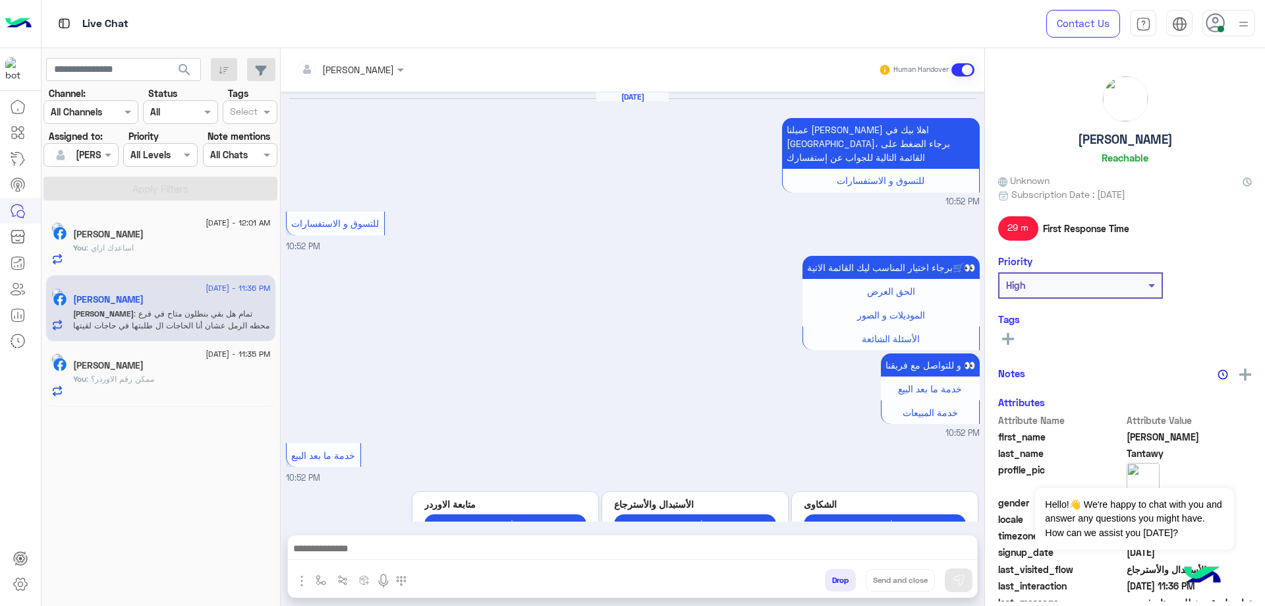
scroll to position [1333, 0]
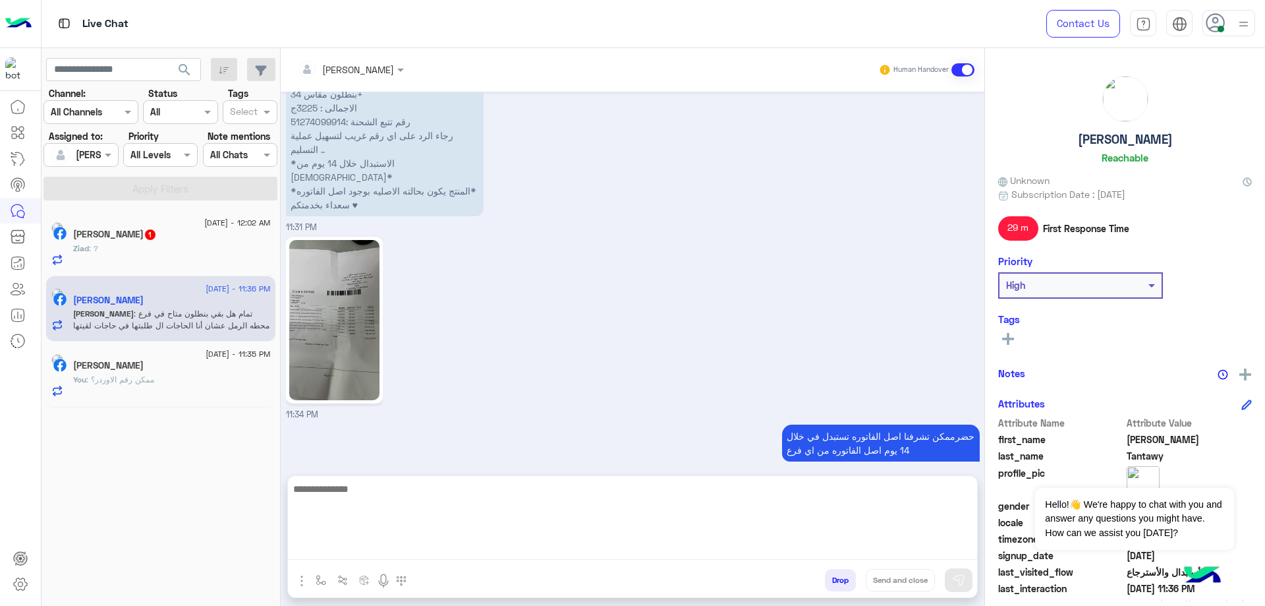
click at [450, 554] on textarea at bounding box center [632, 519] width 689 height 79
paste textarea "**********"
type textarea "**********"
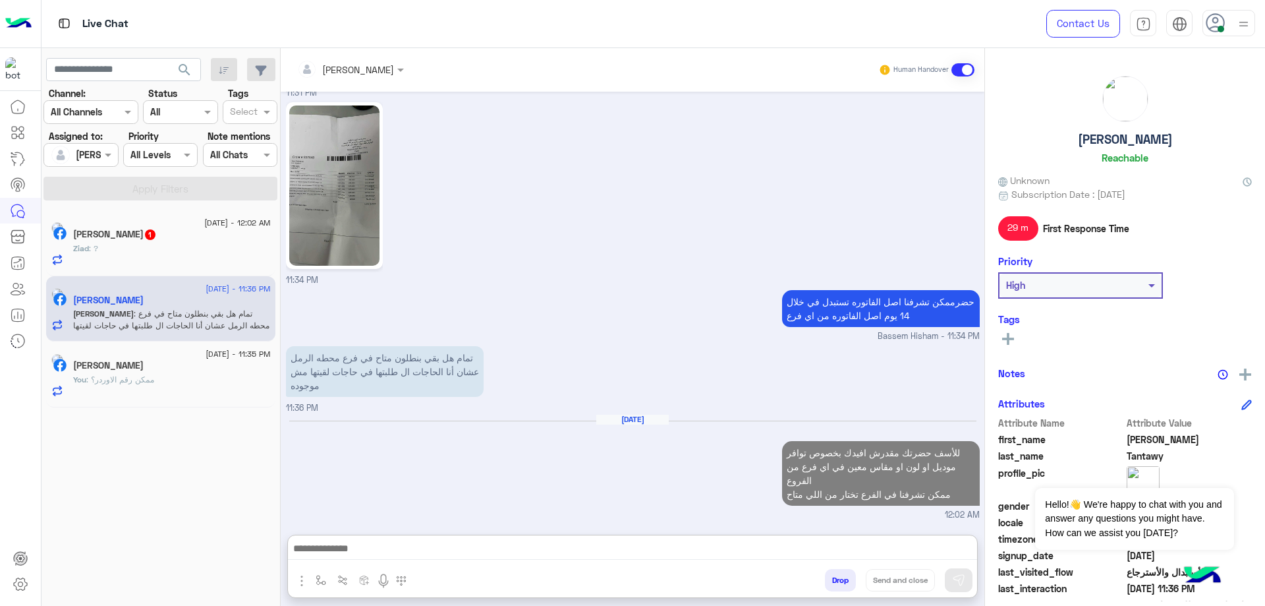
click at [1103, 140] on h5 "[PERSON_NAME]" at bounding box center [1125, 139] width 95 height 15
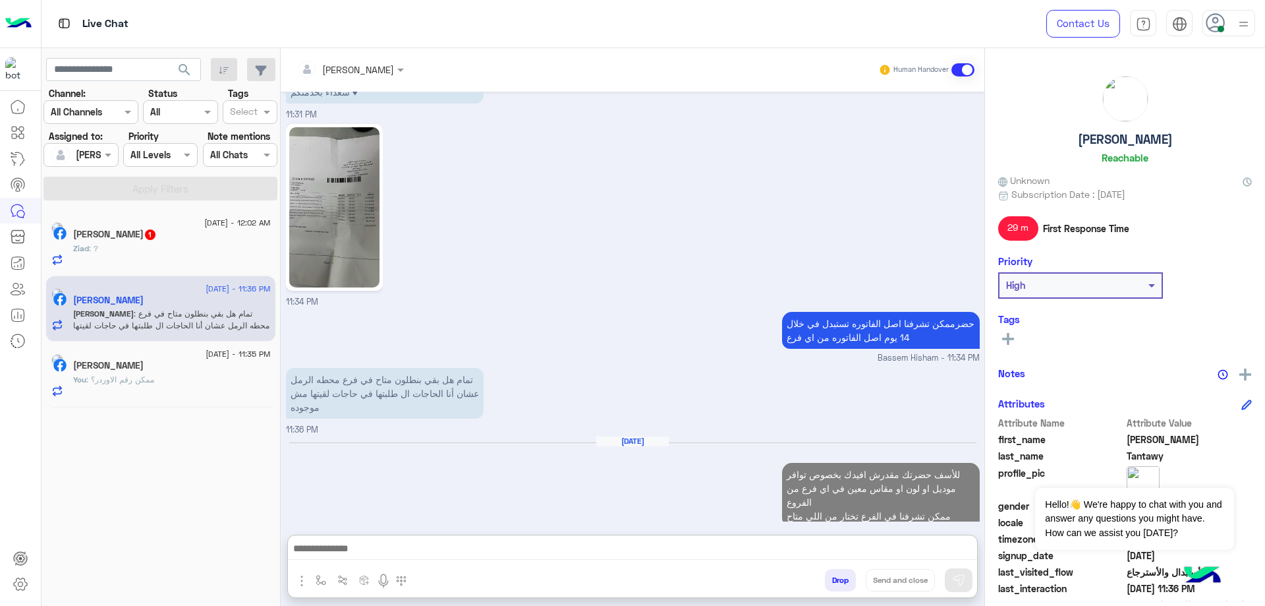
click at [1103, 140] on h5 "[PERSON_NAME]" at bounding box center [1125, 139] width 95 height 15
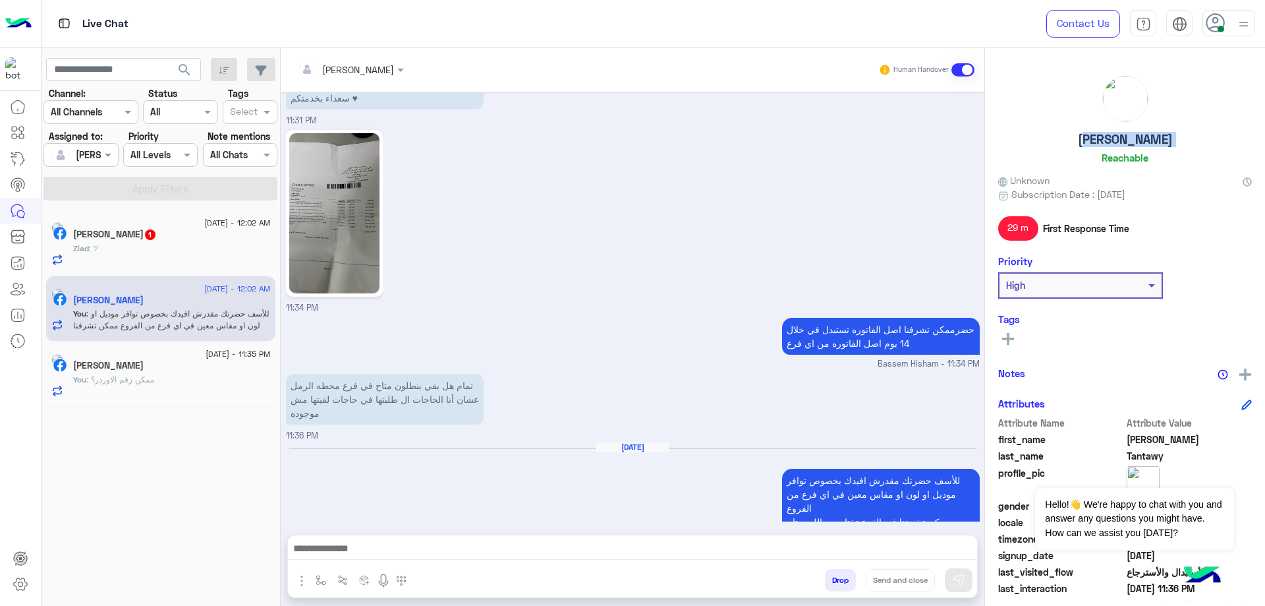
click at [1103, 140] on h5 "[PERSON_NAME]" at bounding box center [1125, 139] width 95 height 15
copy h5 "[PERSON_NAME]"
click at [122, 258] on div "Ziad : ?" at bounding box center [172, 254] width 198 height 23
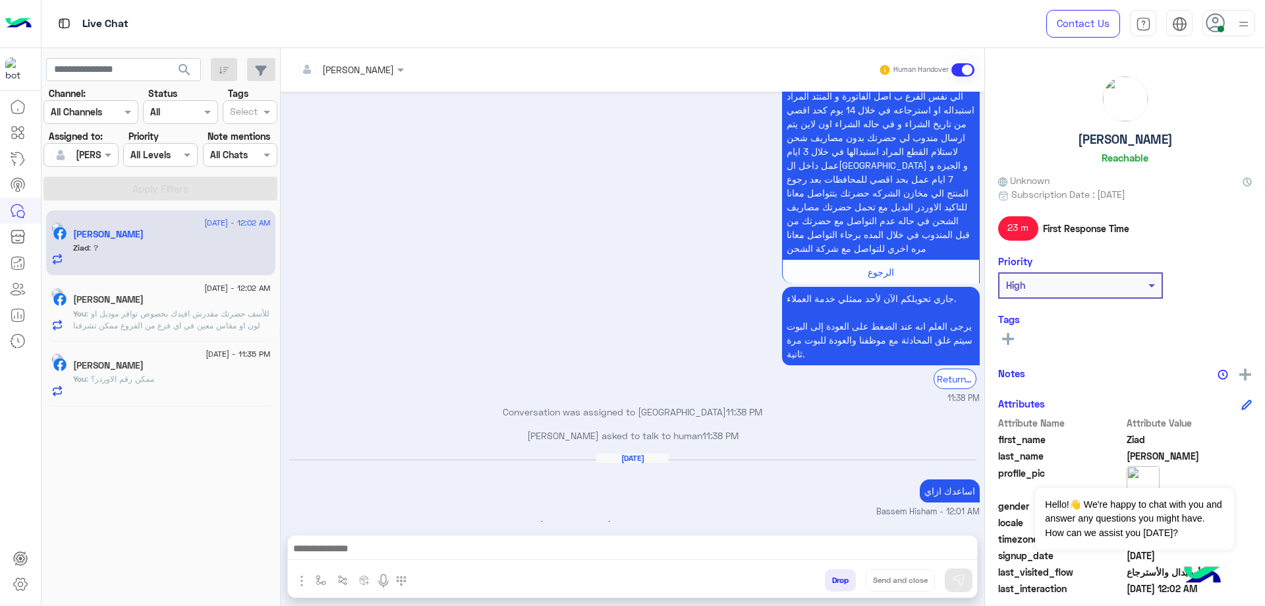
scroll to position [1234, 0]
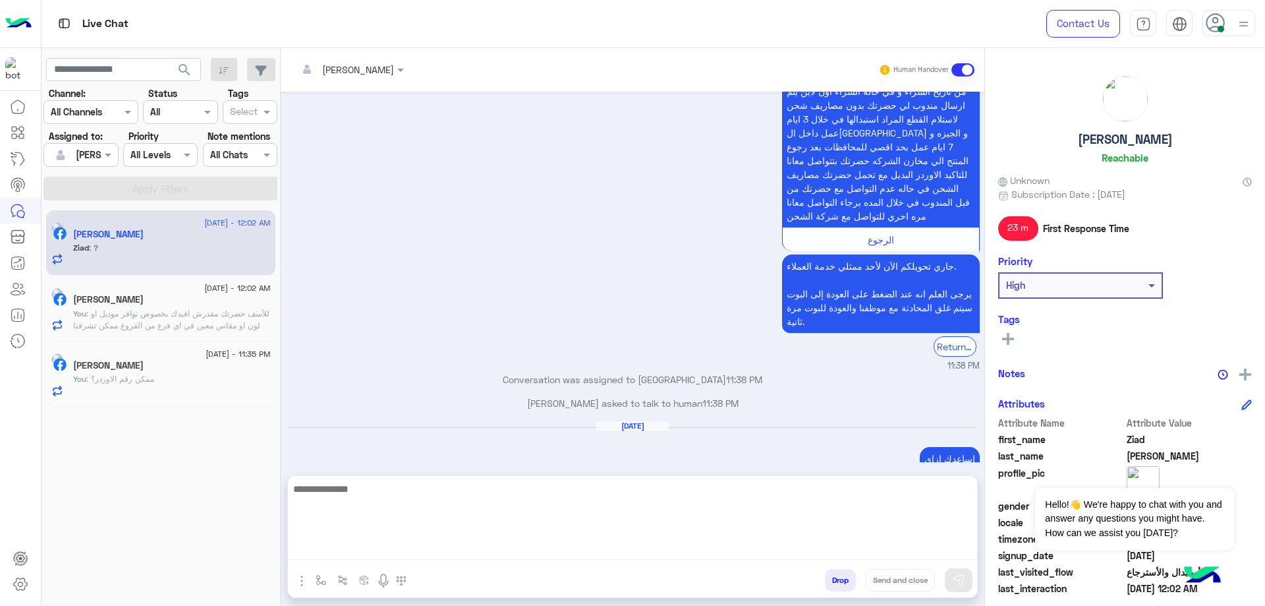
click at [359, 551] on textarea at bounding box center [632, 519] width 689 height 79
type textarea "**********"
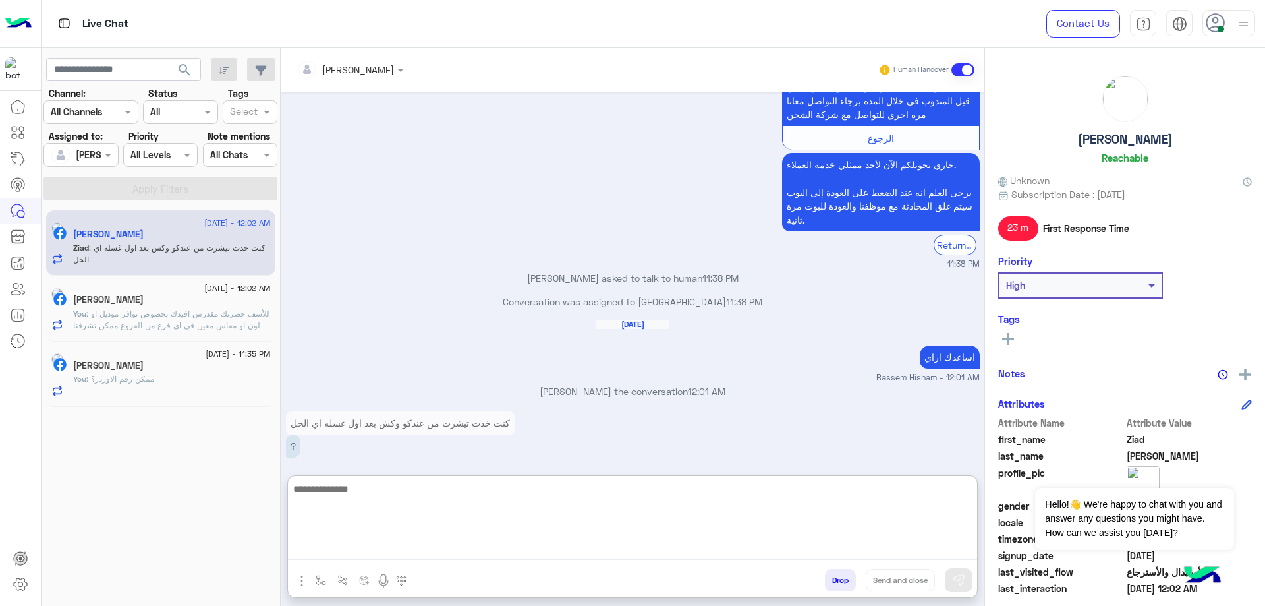
scroll to position [1393, 0]
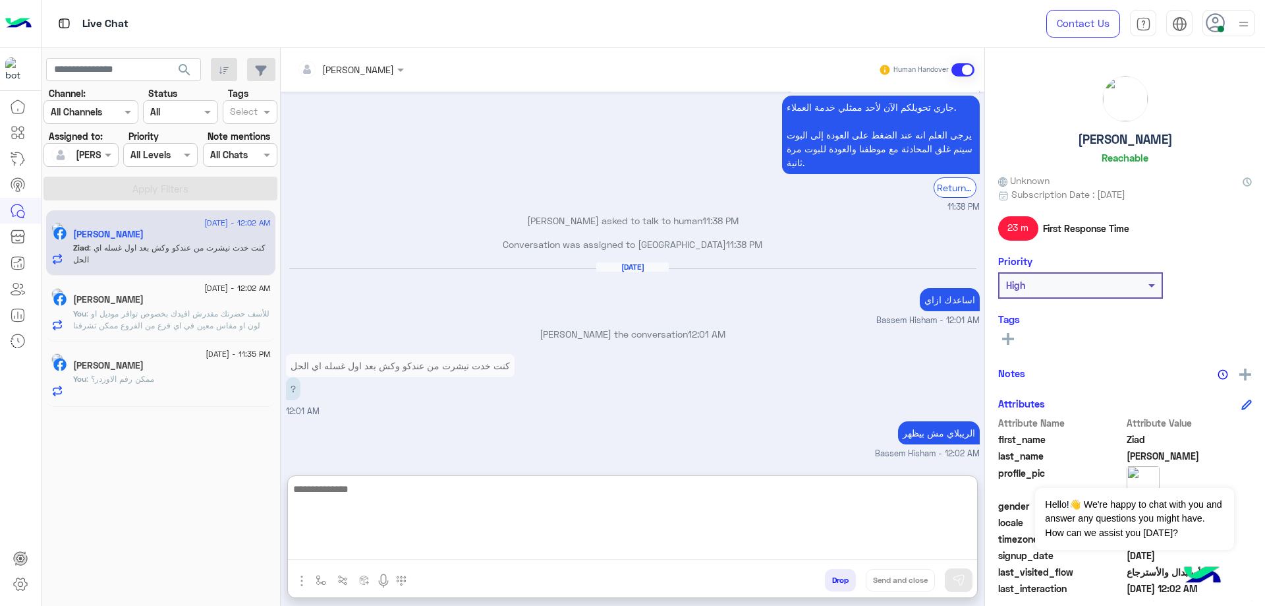
click at [415, 494] on textarea at bounding box center [632, 519] width 689 height 79
type textarea "*"
type textarea "**********"
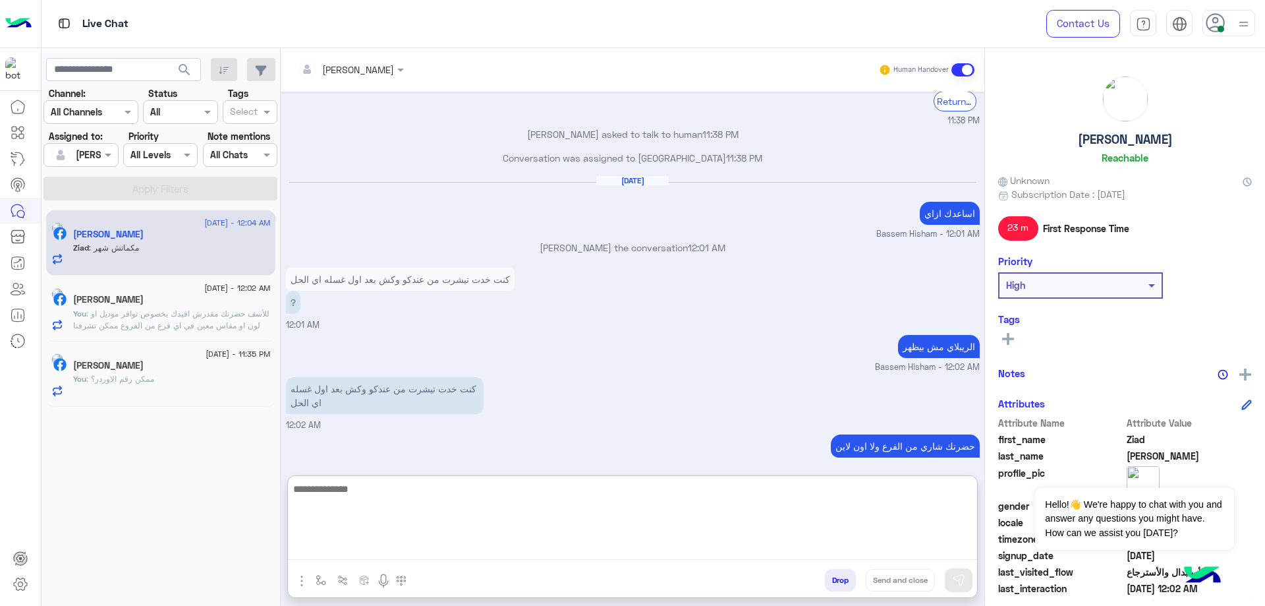
scroll to position [1568, 0]
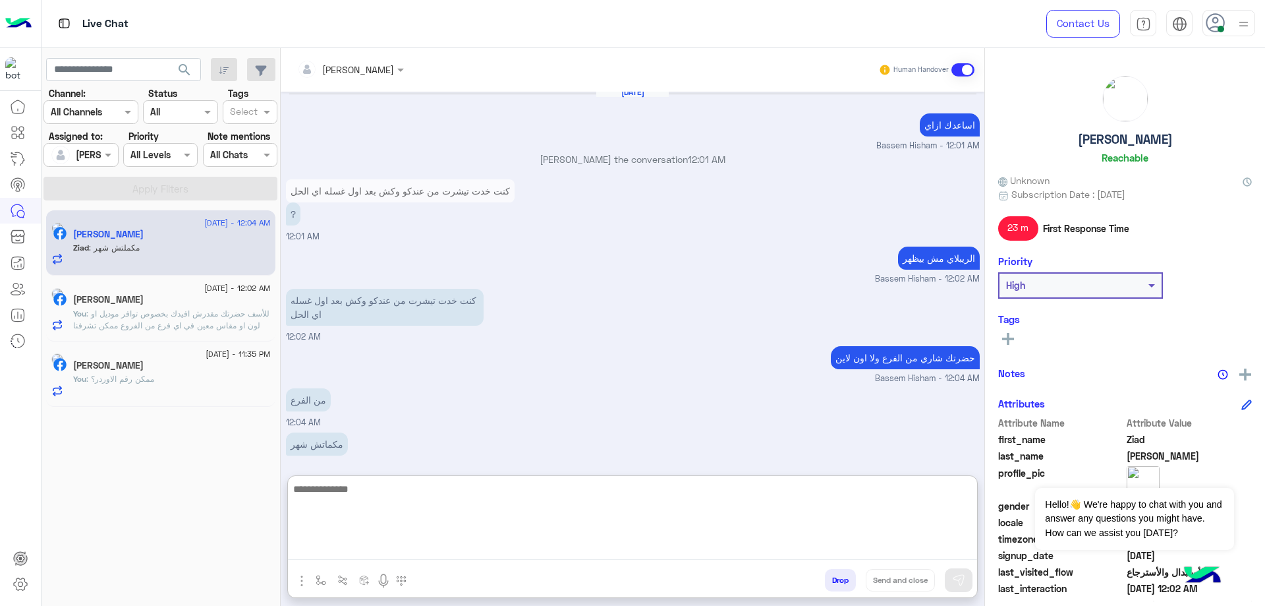
click at [419, 517] on textarea at bounding box center [632, 519] width 689 height 79
paste textarea "**********"
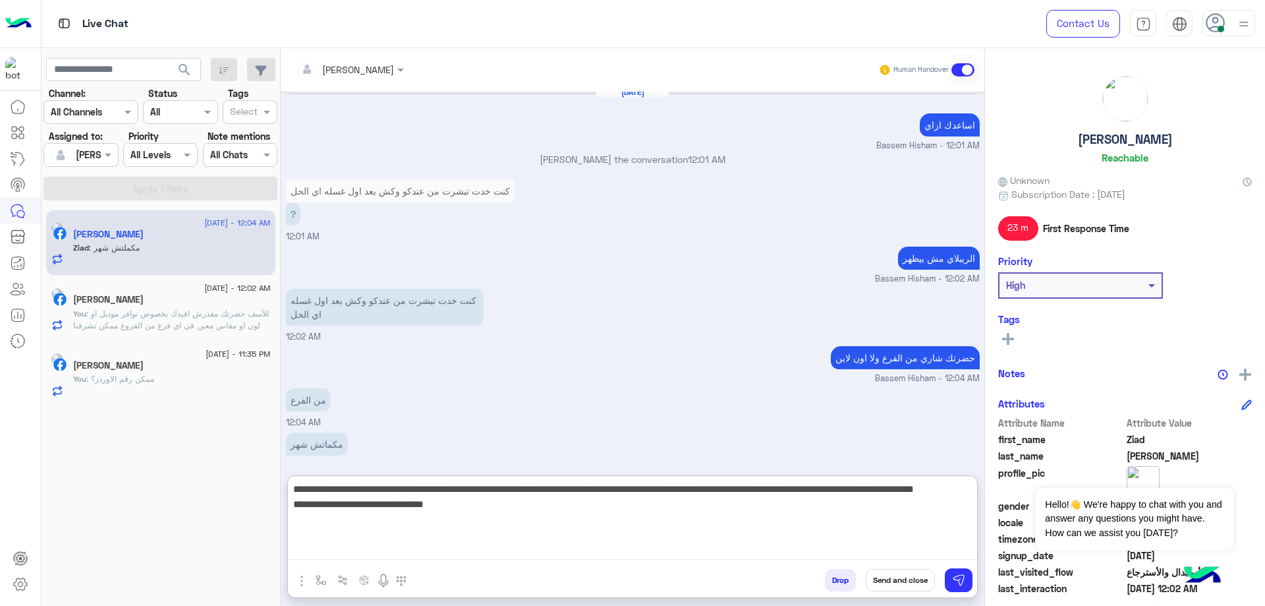
click at [806, 492] on textarea "**********" at bounding box center [632, 519] width 689 height 79
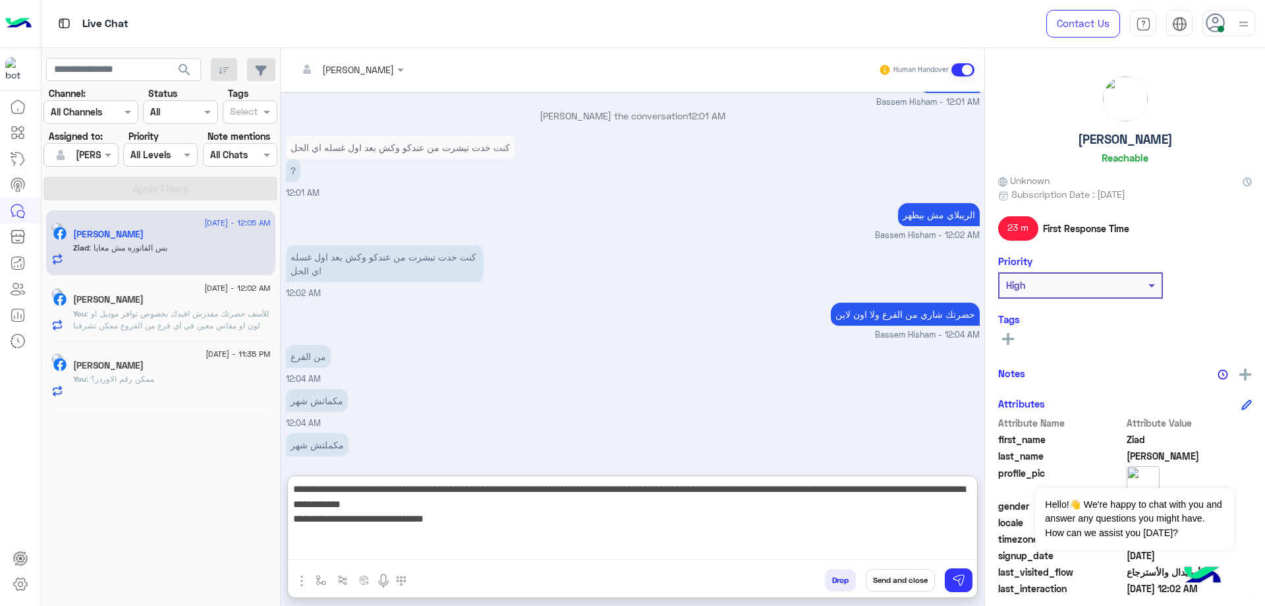
type textarea "**********"
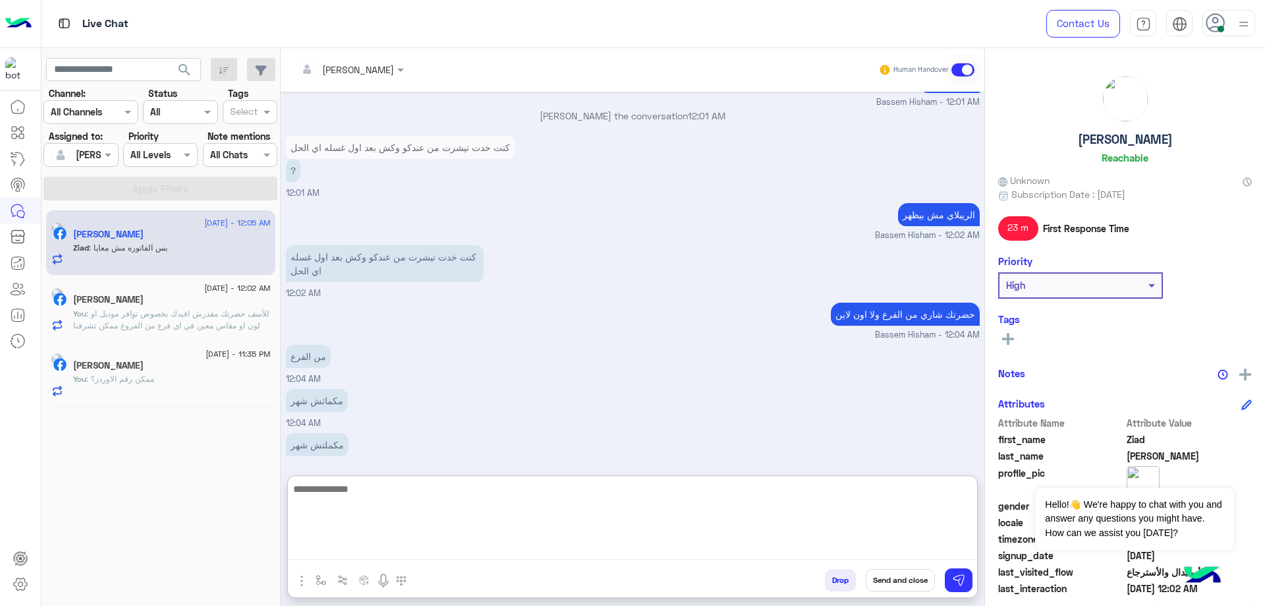
scroll to position [1723, 0]
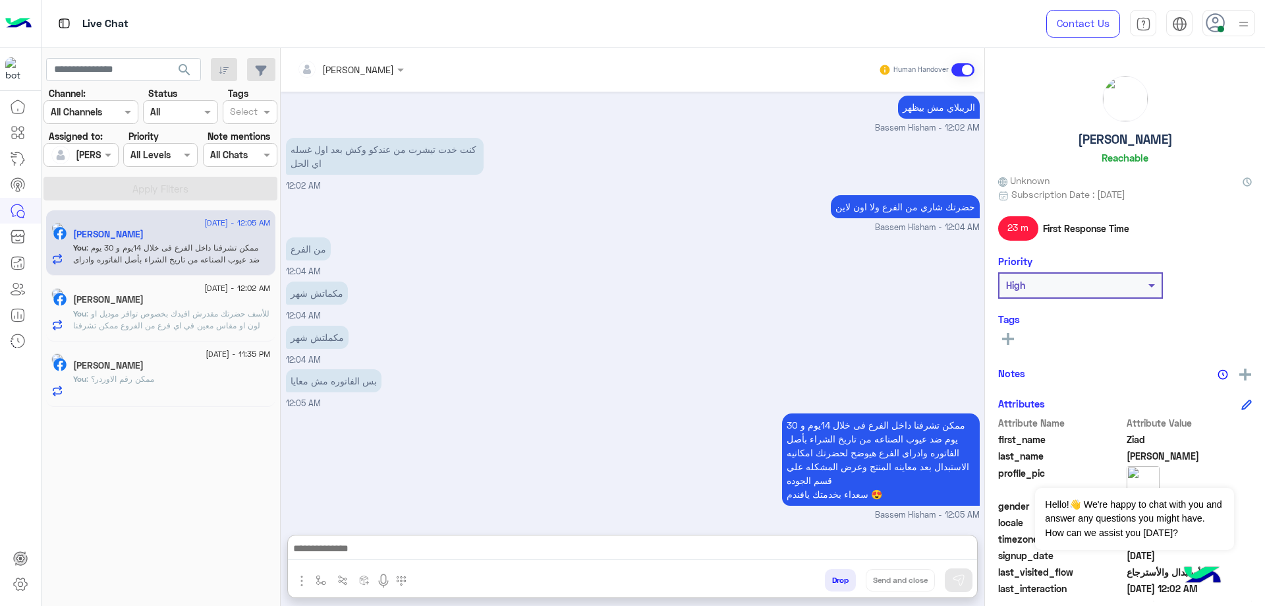
click at [393, 366] on div "بس الفاتوره مش معايا 12:05 AM" at bounding box center [633, 388] width 694 height 44
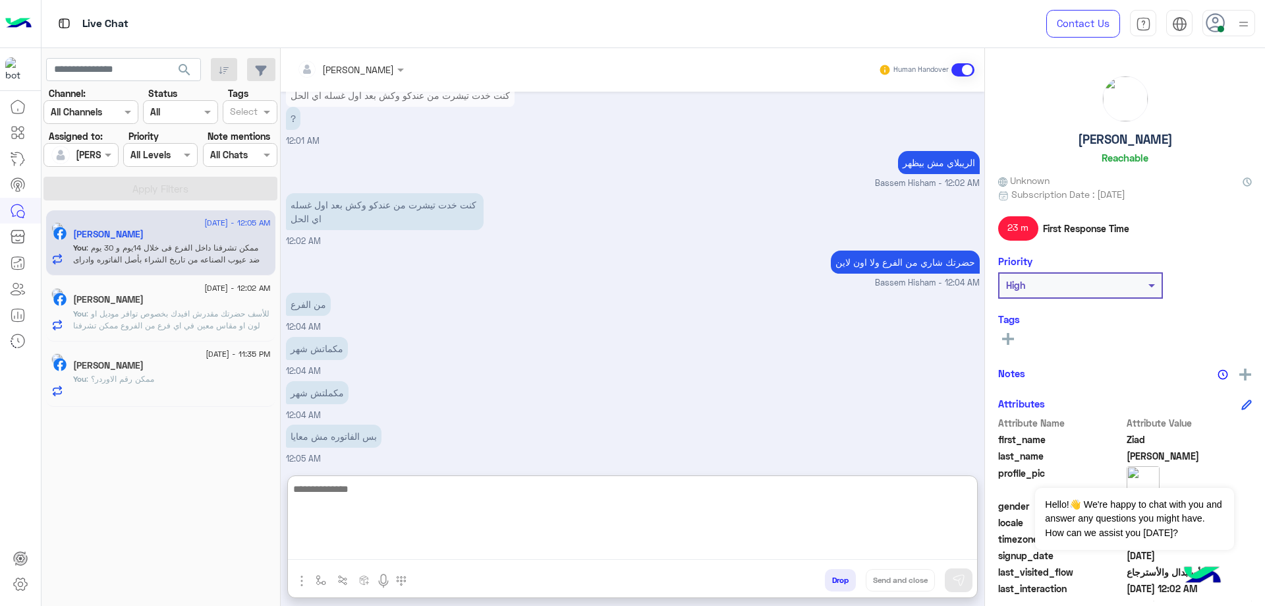
click at [342, 542] on textarea at bounding box center [632, 519] width 689 height 79
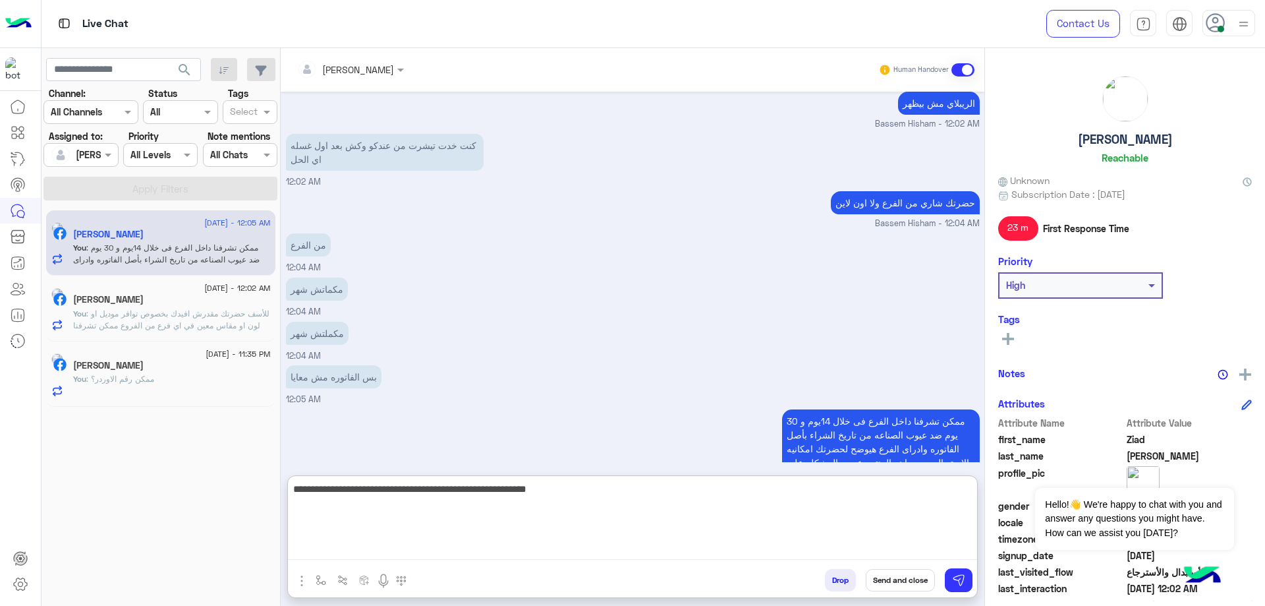
type textarea "**********"
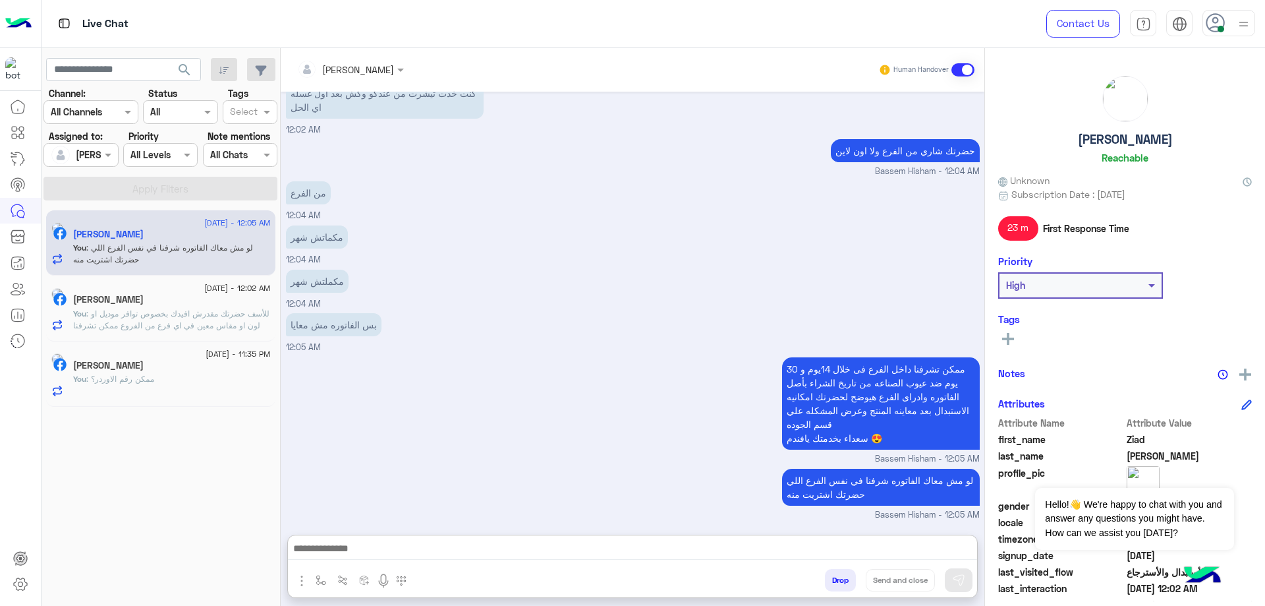
click at [1138, 139] on h5 "Ziad Hussein" at bounding box center [1125, 139] width 95 height 15
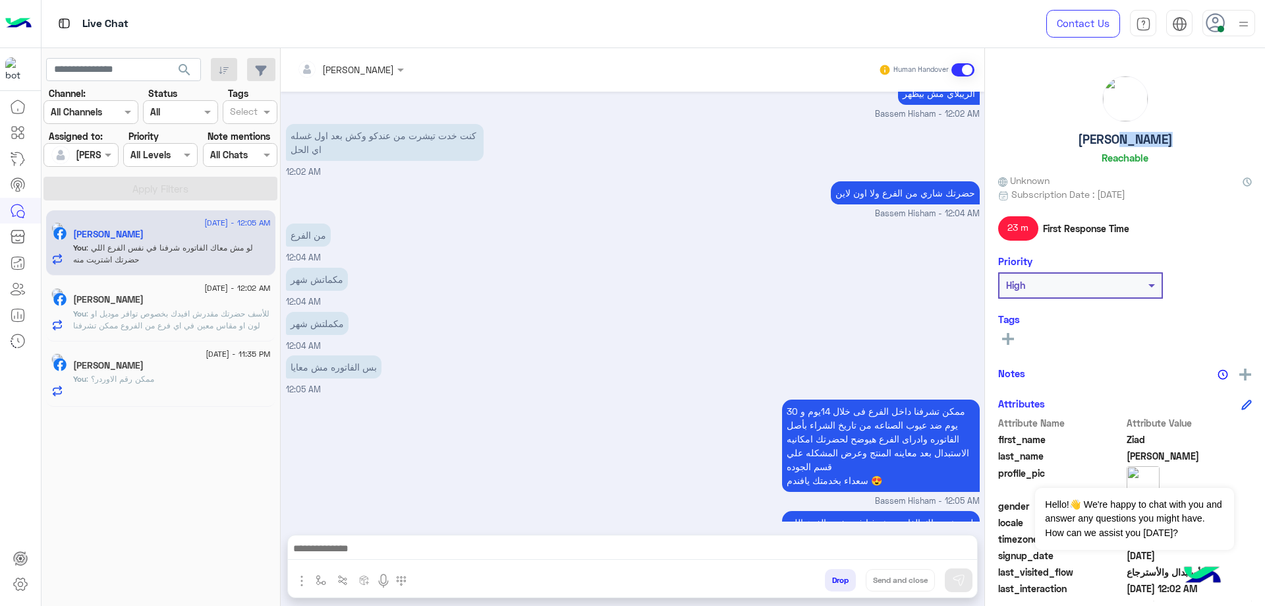
click at [1138, 139] on h5 "Ziad Hussein" at bounding box center [1125, 139] width 95 height 15
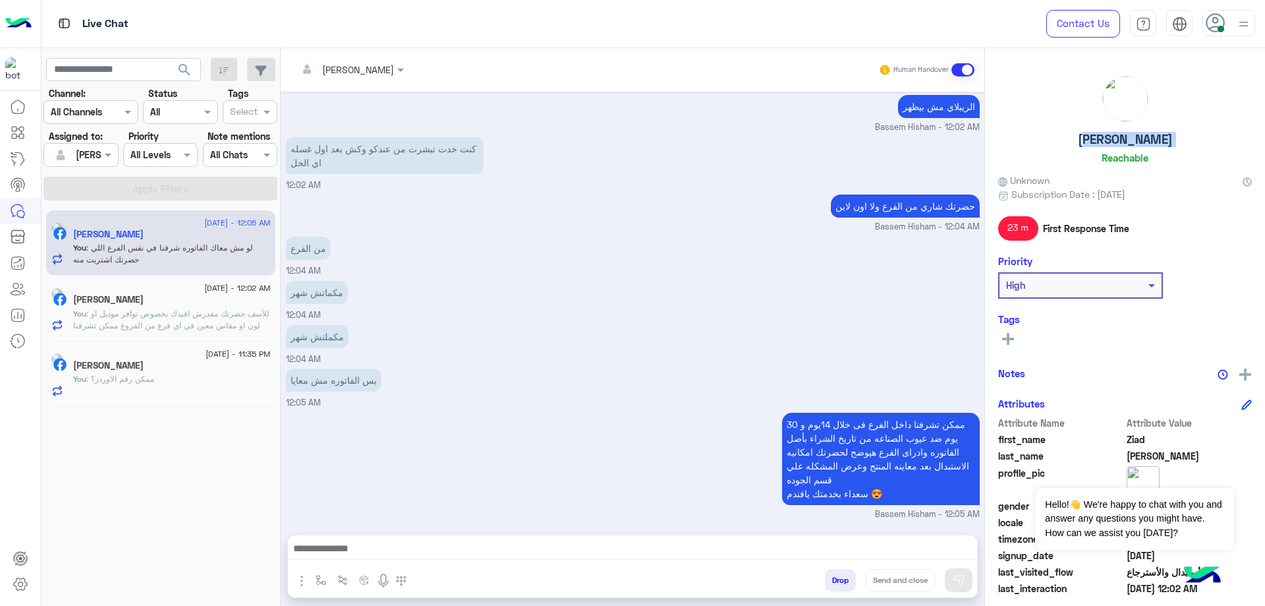
click at [1138, 139] on h5 "Ziad Hussein" at bounding box center [1125, 139] width 95 height 15
copy h5 "Ziad Hussein"
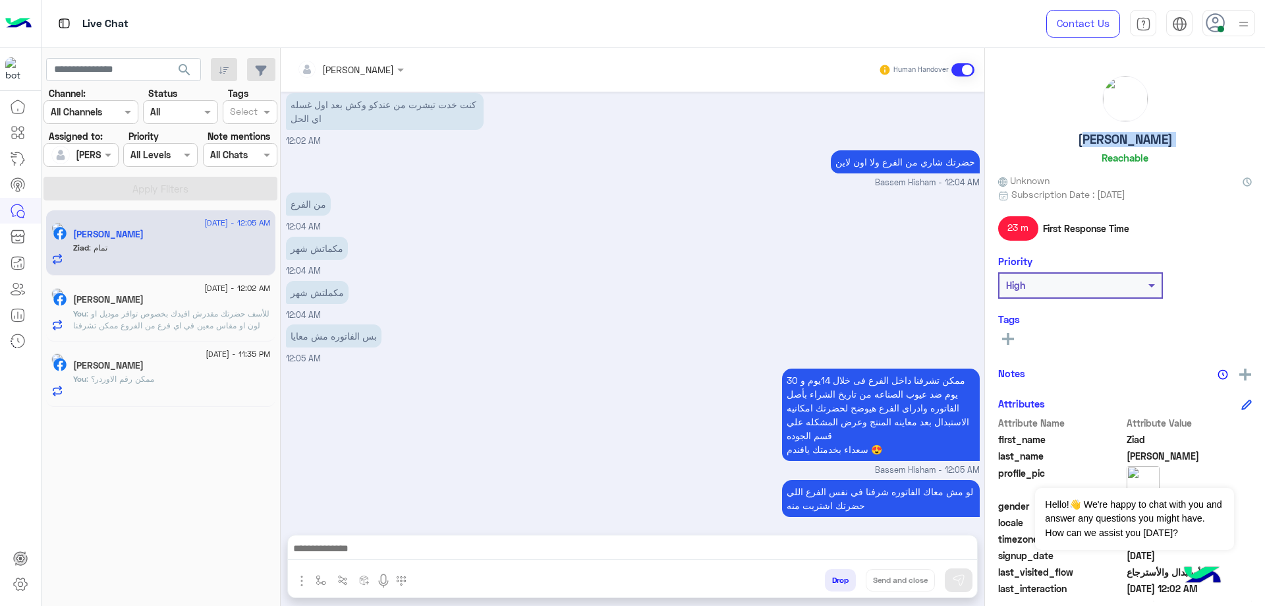
scroll to position [1763, 0]
click at [815, 582] on div "Drop Send and close" at bounding box center [697, 582] width 561 height 29
click at [825, 579] on button "Drop" at bounding box center [840, 580] width 31 height 22
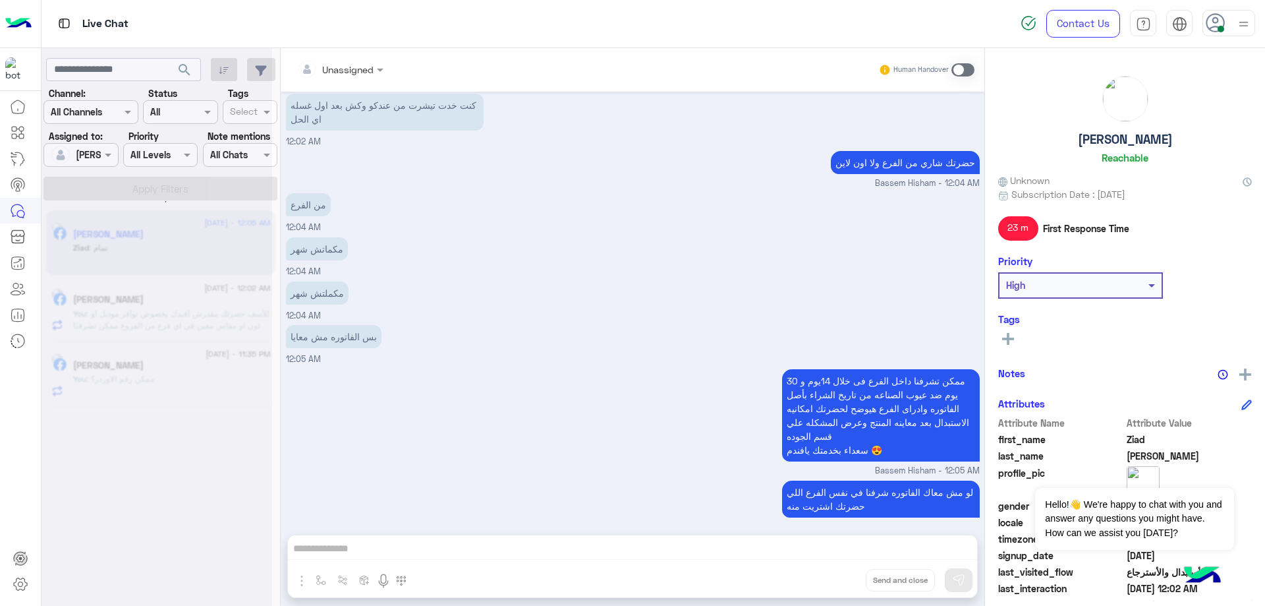
scroll to position [1787, 0]
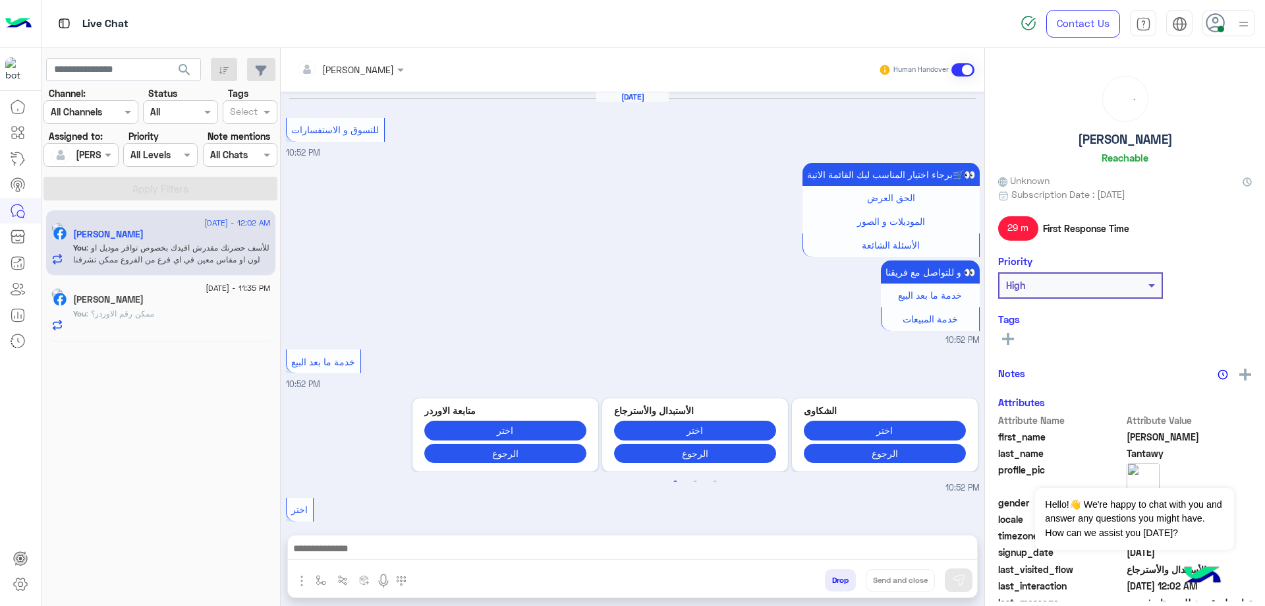
scroll to position [1360, 0]
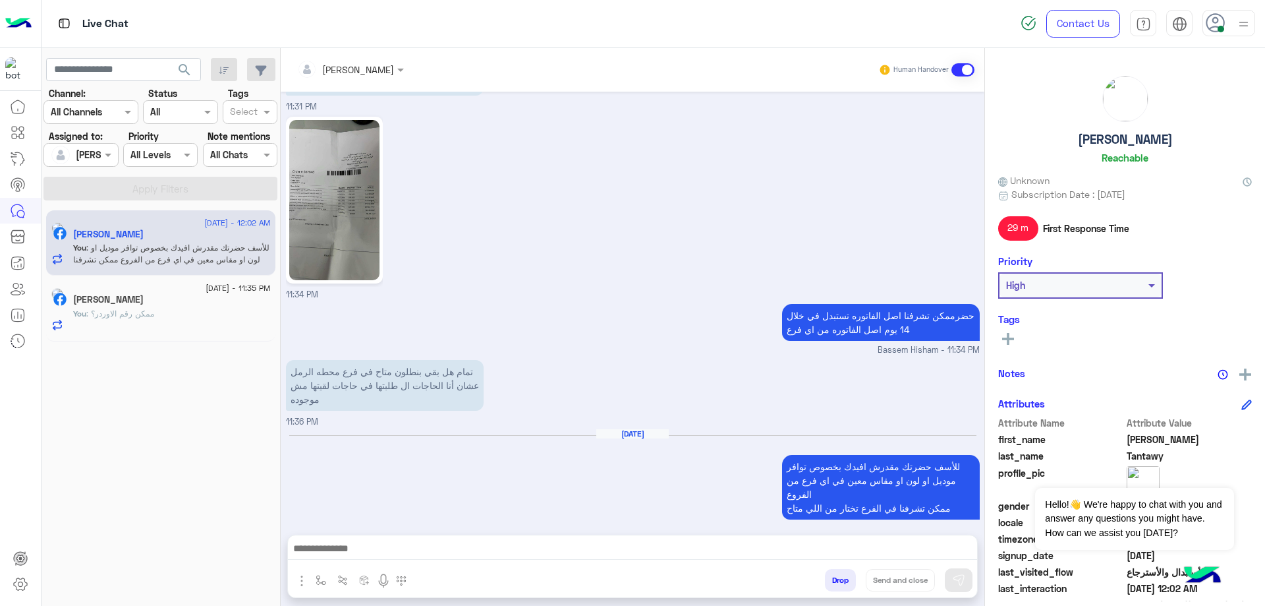
click at [847, 577] on button "Drop" at bounding box center [840, 580] width 31 height 22
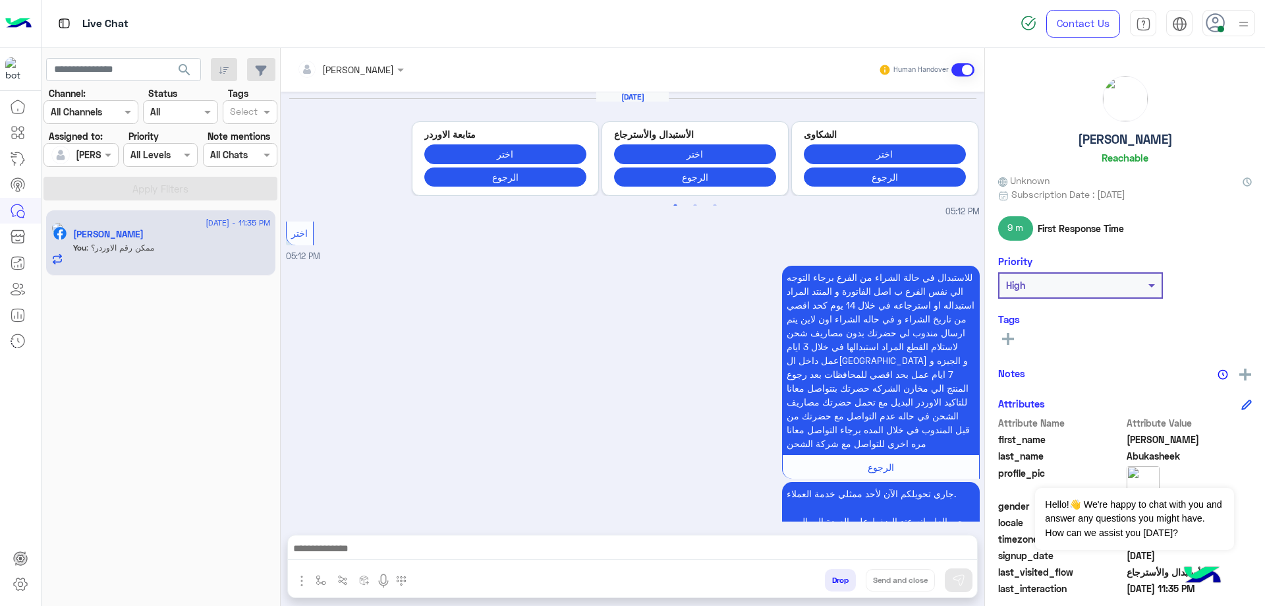
scroll to position [1288, 0]
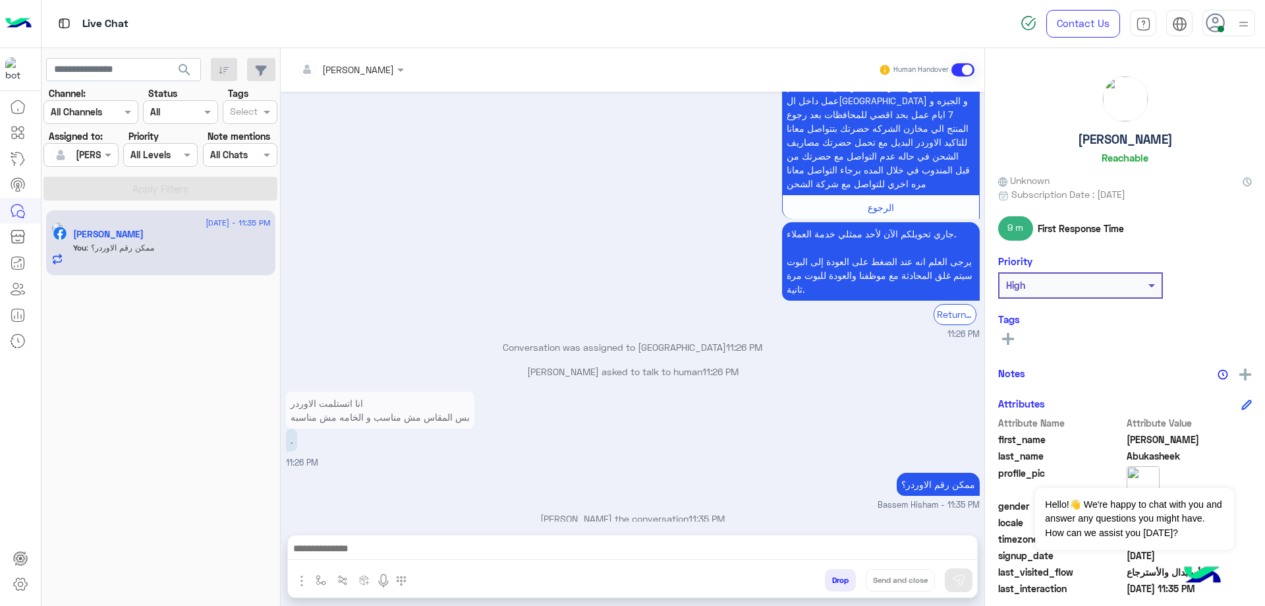
click at [1217, 20] on icon at bounding box center [1216, 23] width 20 height 20
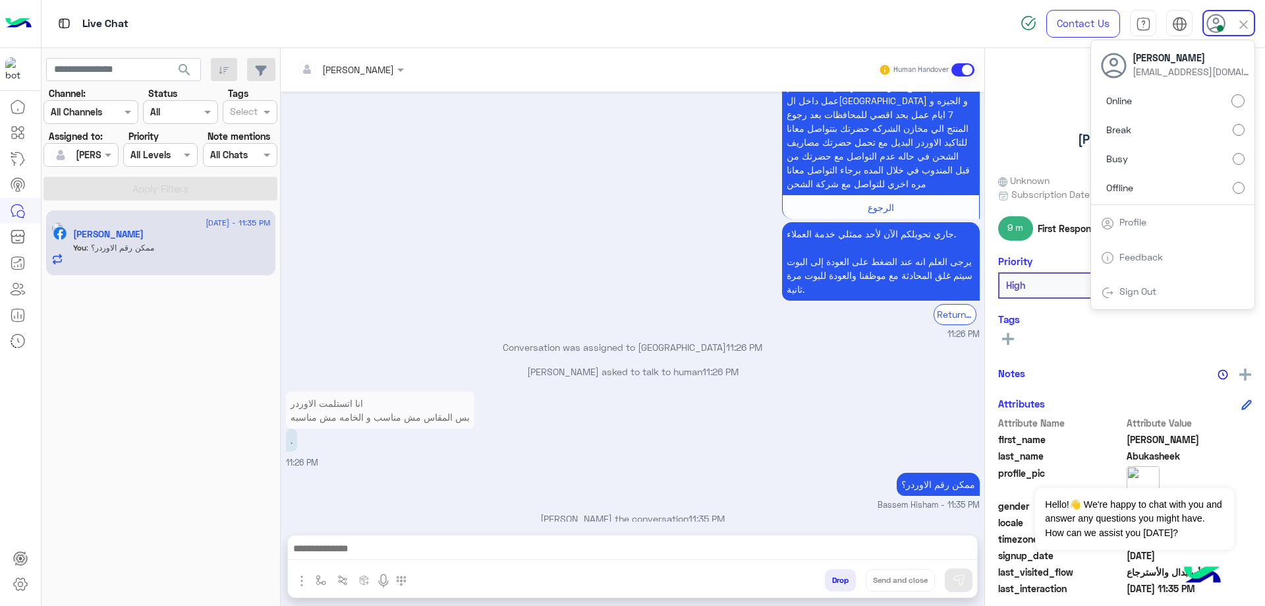
click at [1205, 190] on label "Offline" at bounding box center [1173, 187] width 144 height 24
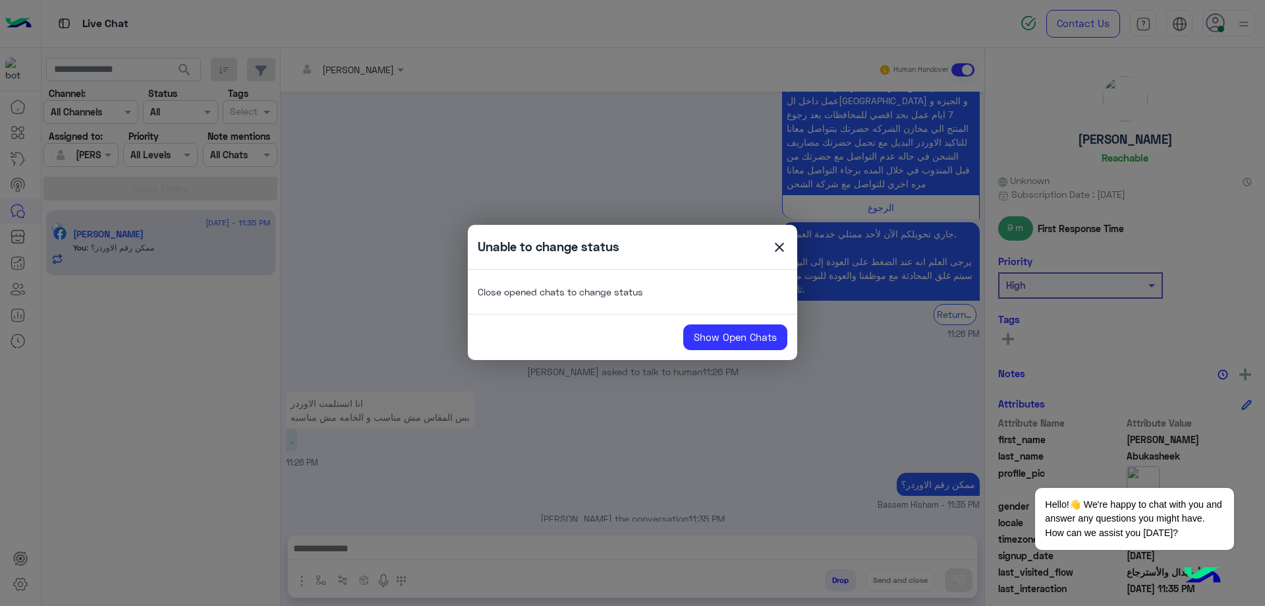
click at [778, 246] on span "close" at bounding box center [780, 249] width 16 height 20
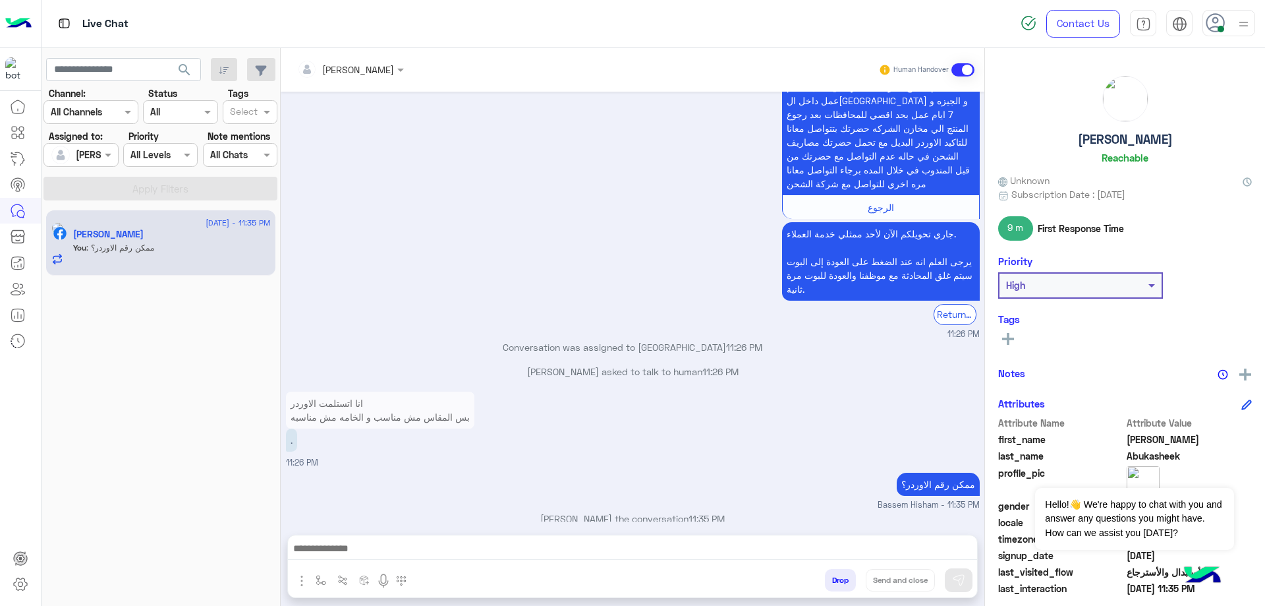
click at [850, 583] on button "Drop" at bounding box center [840, 580] width 31 height 22
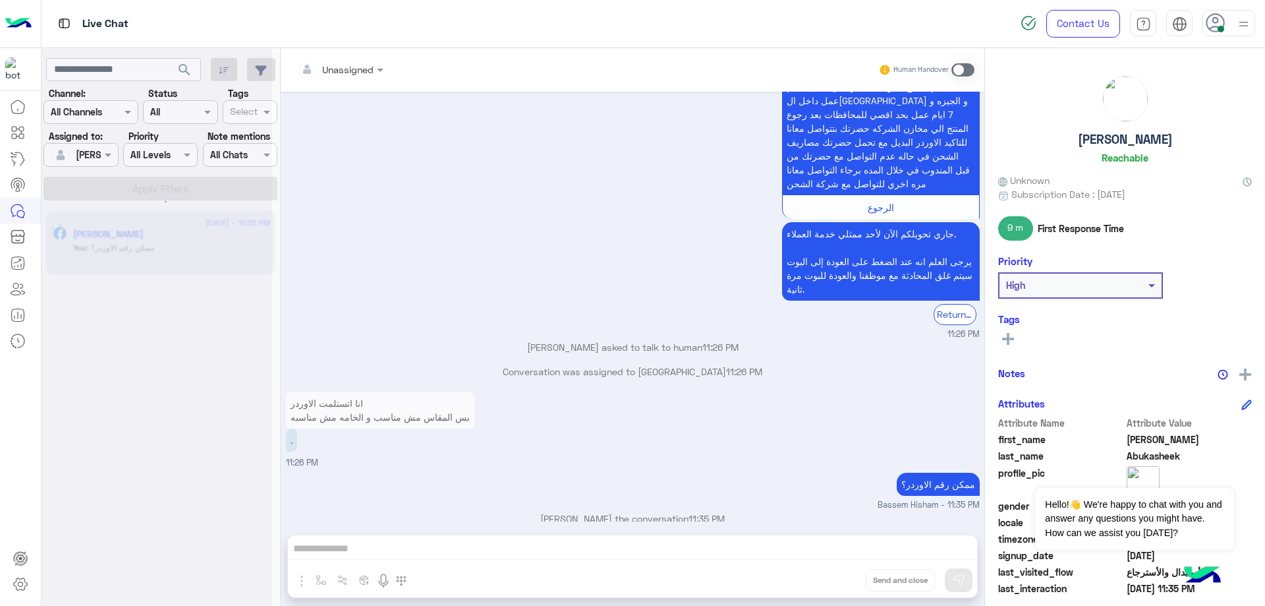
scroll to position [1336, 0]
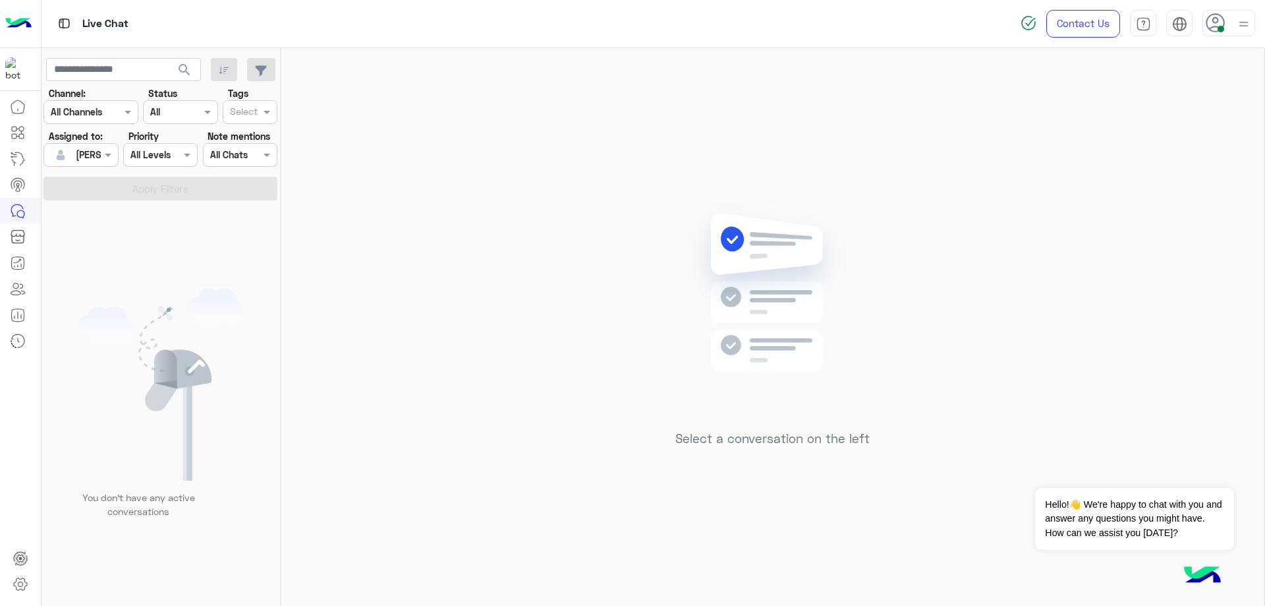
click at [1227, 28] on div at bounding box center [1229, 23] width 53 height 26
click at [1192, 196] on label "Offline" at bounding box center [1173, 187] width 144 height 24
drag, startPoint x: 1126, startPoint y: 288, endPoint x: 1147, endPoint y: 287, distance: 21.8
click at [1126, 287] on link "Sign Out" at bounding box center [1138, 290] width 37 height 11
